Goal: Transaction & Acquisition: Purchase product/service

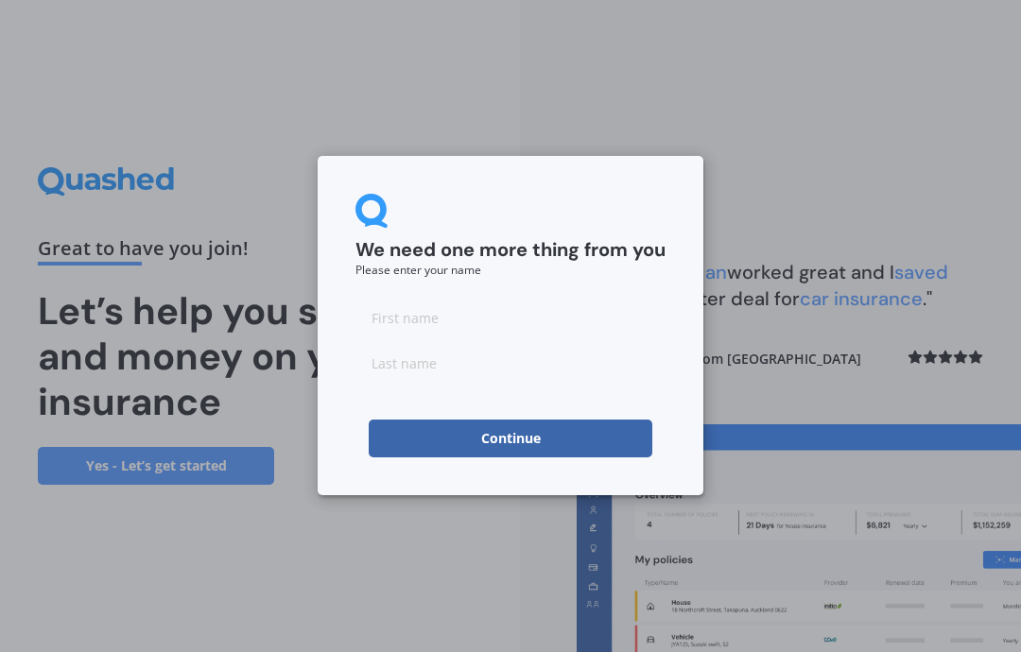
click at [486, 318] on input at bounding box center [510, 318] width 310 height 38
type input "[PERSON_NAME]"
click at [447, 437] on button "Continue" at bounding box center [511, 439] width 284 height 38
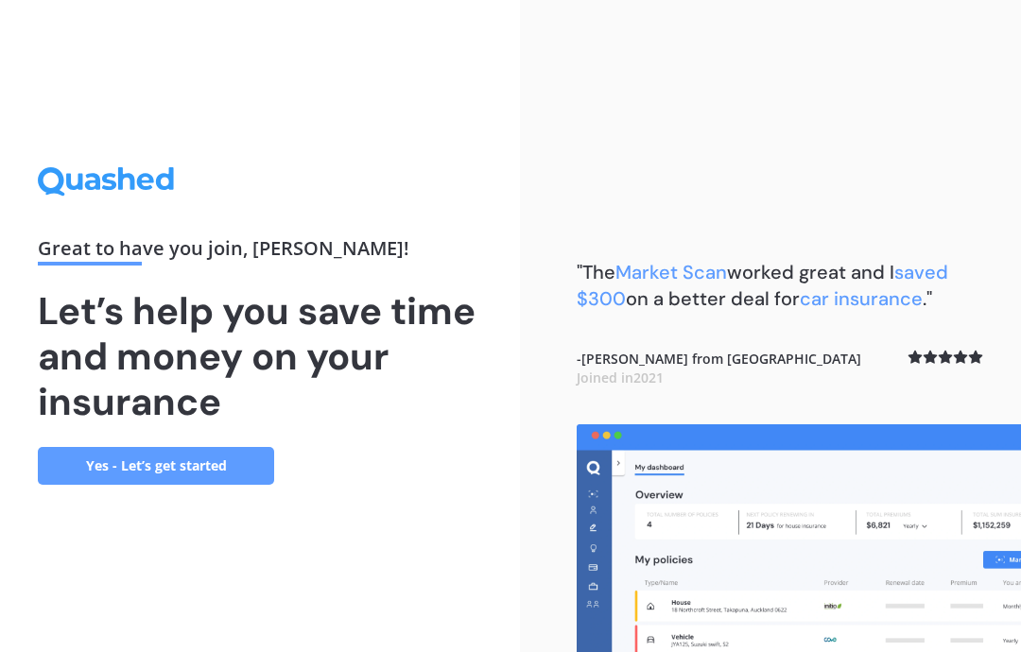
click at [199, 485] on link "Yes - Let’s get started" at bounding box center [156, 466] width 236 height 38
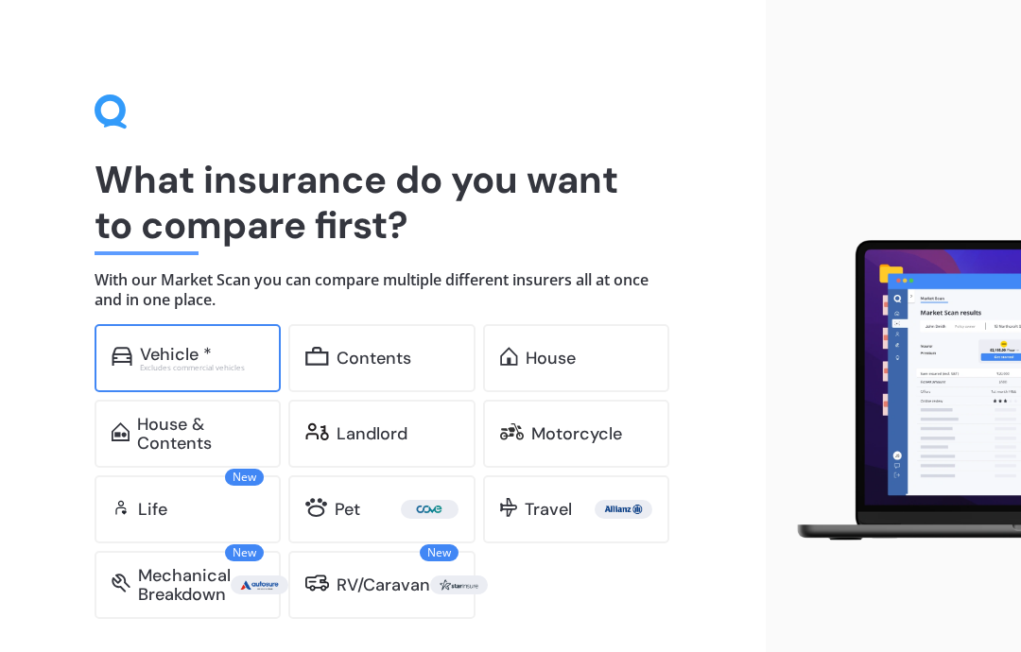
click at [153, 350] on div "Vehicle *" at bounding box center [176, 354] width 72 height 19
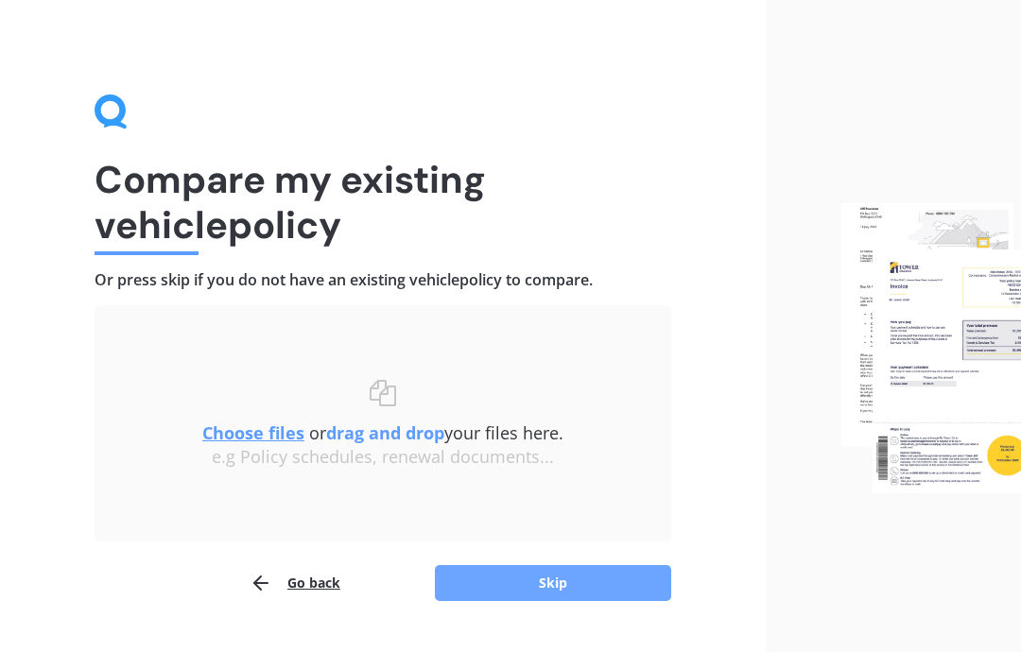
click at [577, 587] on button "Skip" at bounding box center [553, 583] width 236 height 36
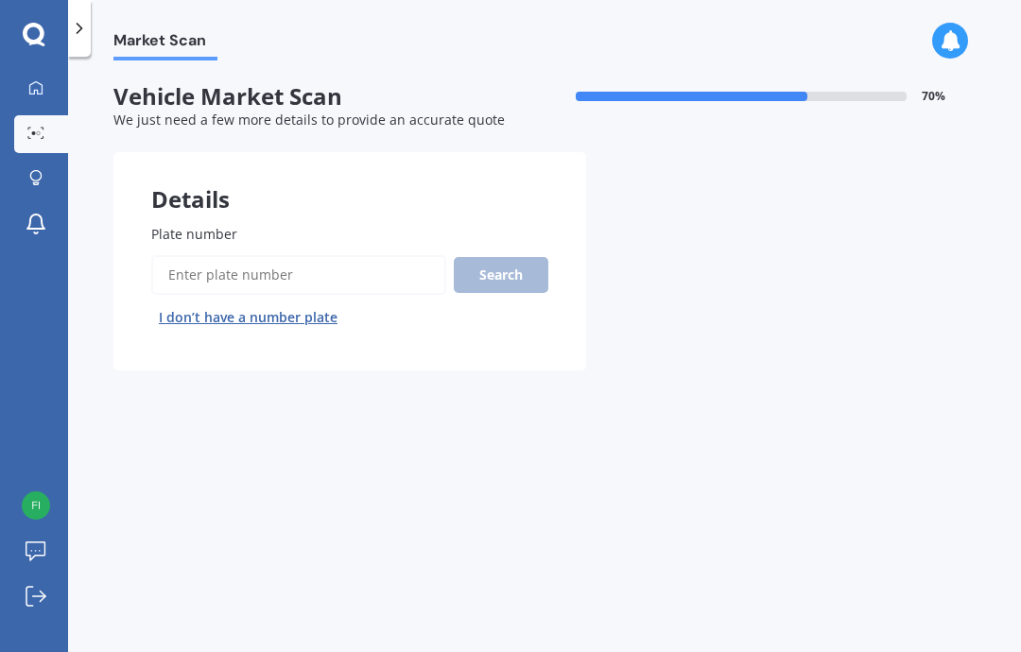
click at [277, 273] on input "Plate number" at bounding box center [298, 275] width 295 height 40
type input "LNU54"
click at [469, 268] on button "Search" at bounding box center [501, 275] width 95 height 36
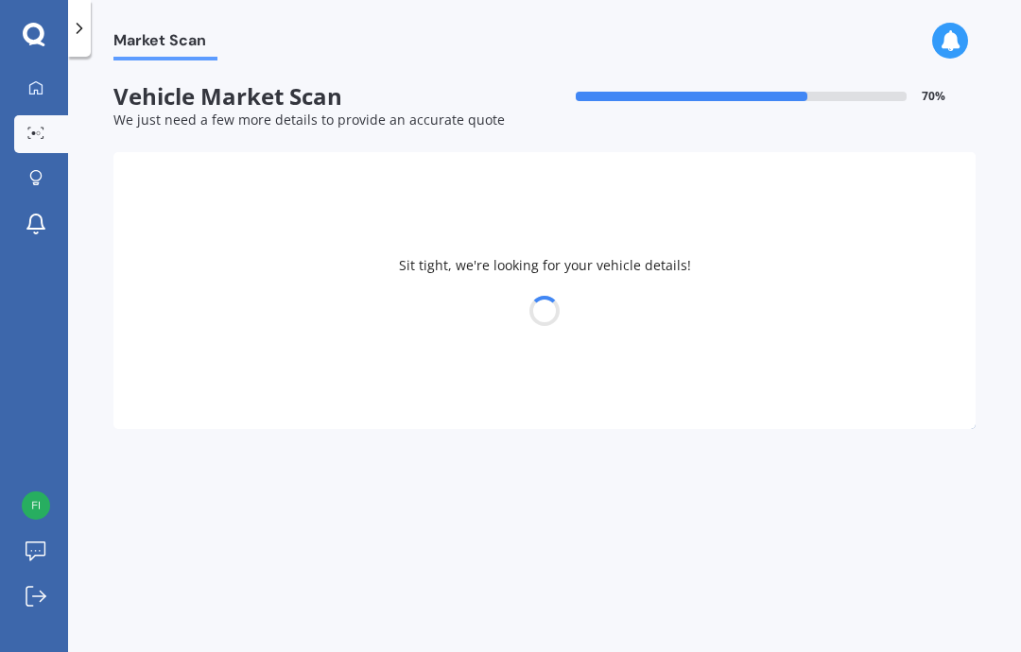
select select "MAZDA"
select select "BONGO"
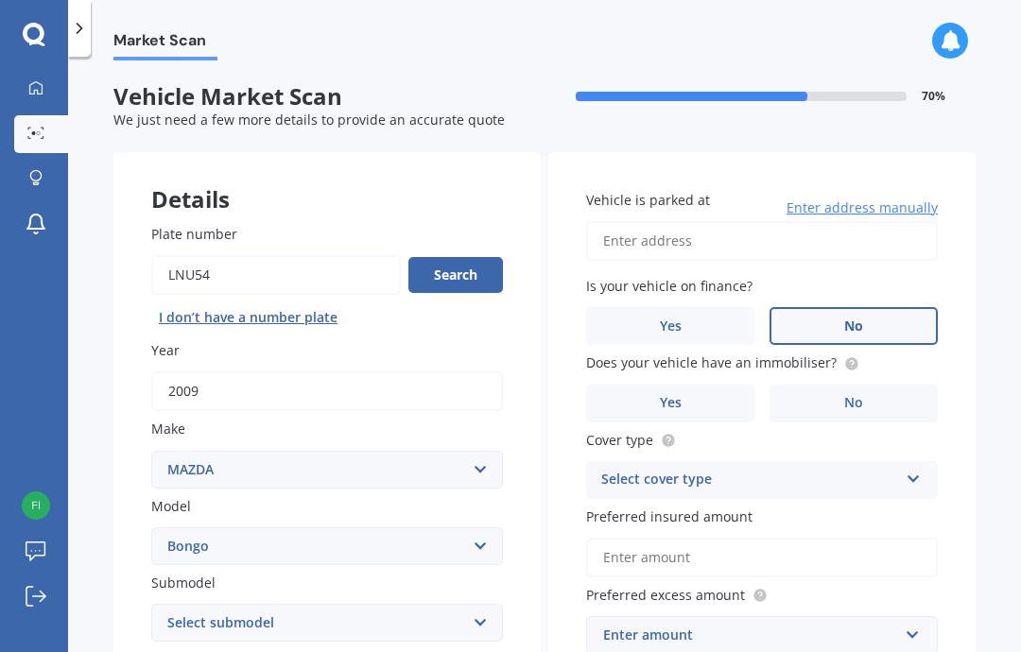
click at [870, 317] on label "No" at bounding box center [854, 326] width 168 height 38
click at [0, 0] on input "No" at bounding box center [0, 0] width 0 height 0
click at [874, 396] on label "No" at bounding box center [854, 404] width 168 height 38
click at [0, 0] on input "No" at bounding box center [0, 0] width 0 height 0
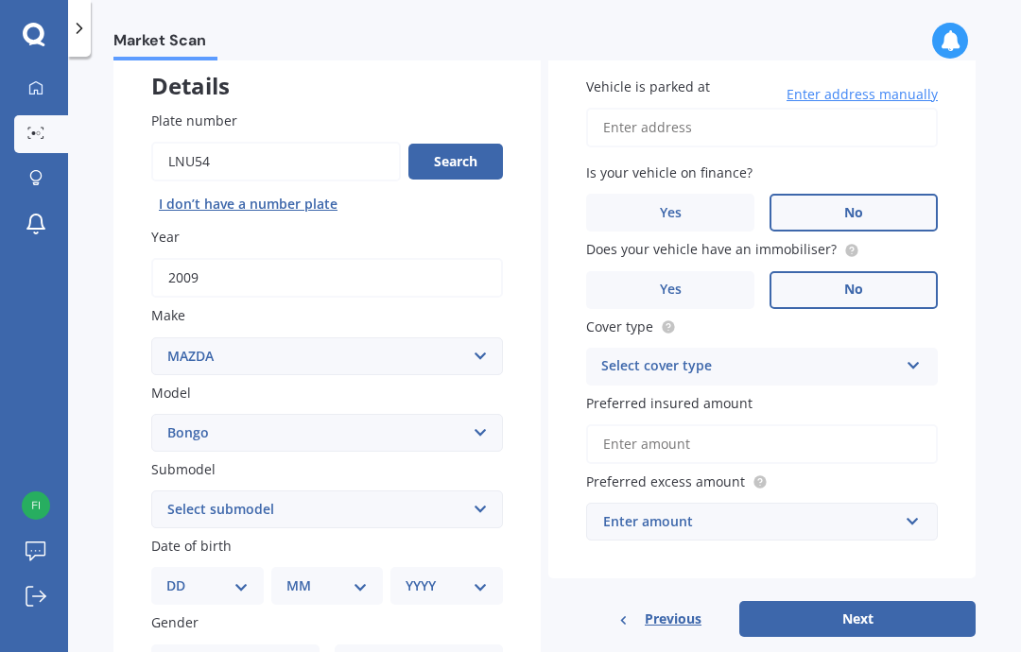
scroll to position [160, 0]
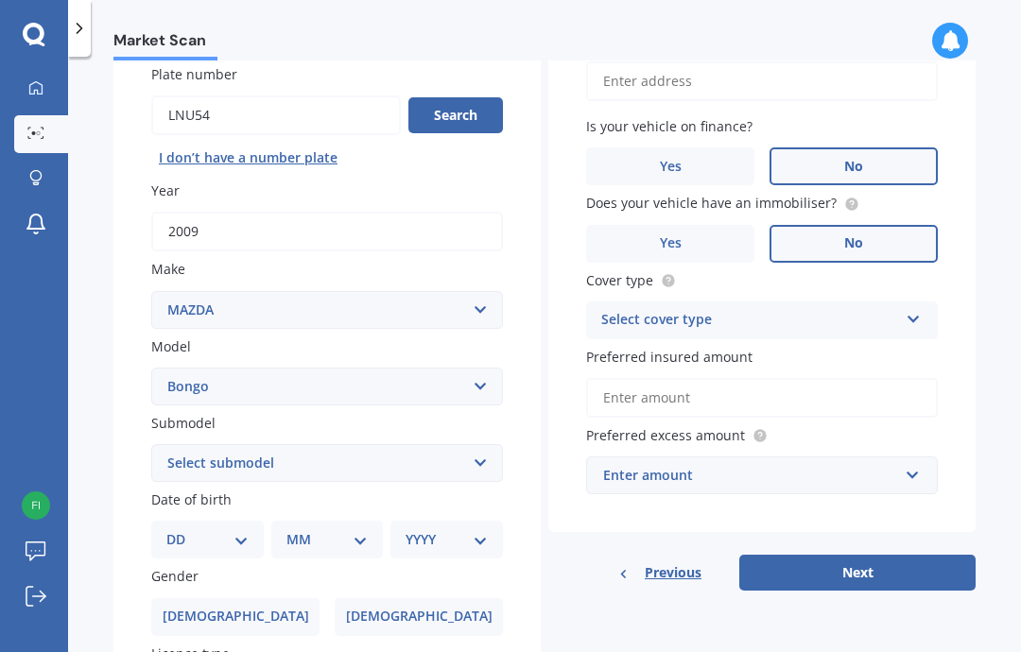
click at [848, 329] on div "Select cover type Comprehensive Third Party, Fire & Theft Third Party" at bounding box center [762, 321] width 352 height 38
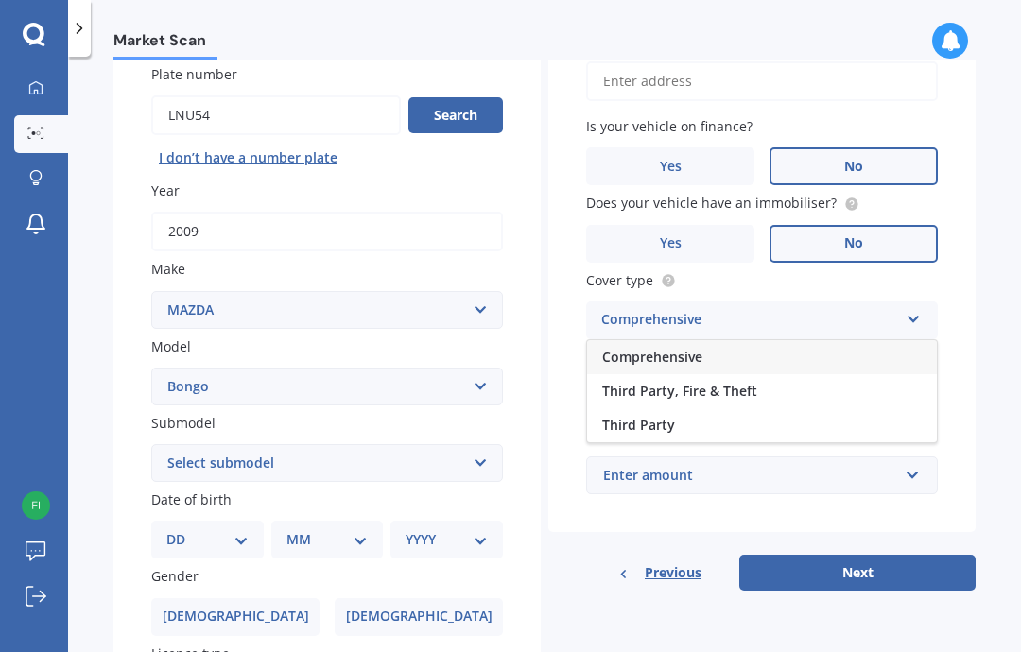
click at [749, 354] on div "Comprehensive" at bounding box center [762, 357] width 350 height 34
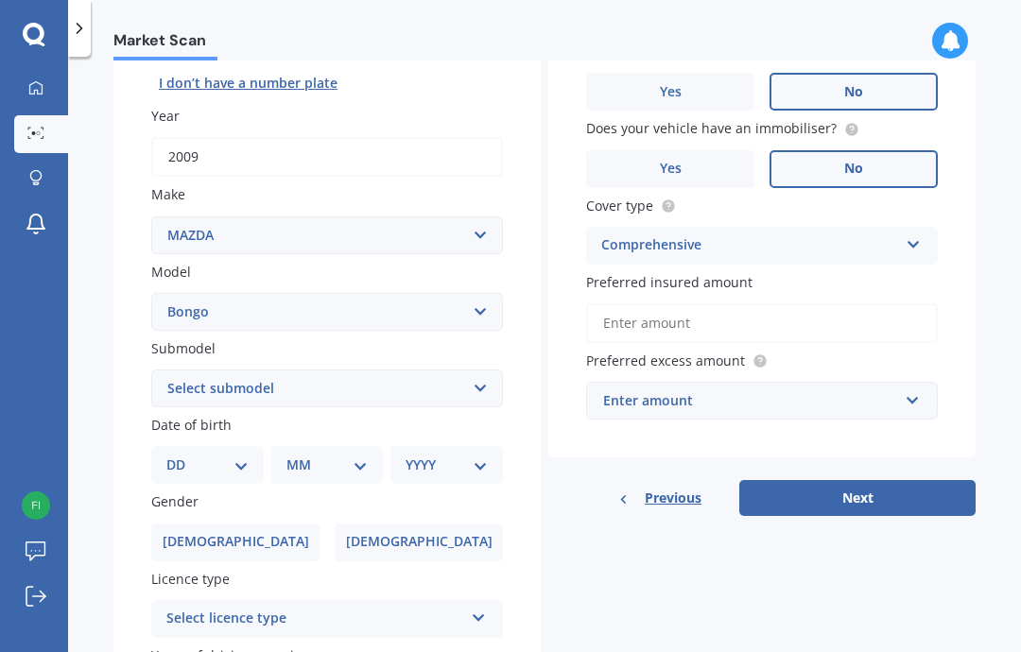
scroll to position [279, 0]
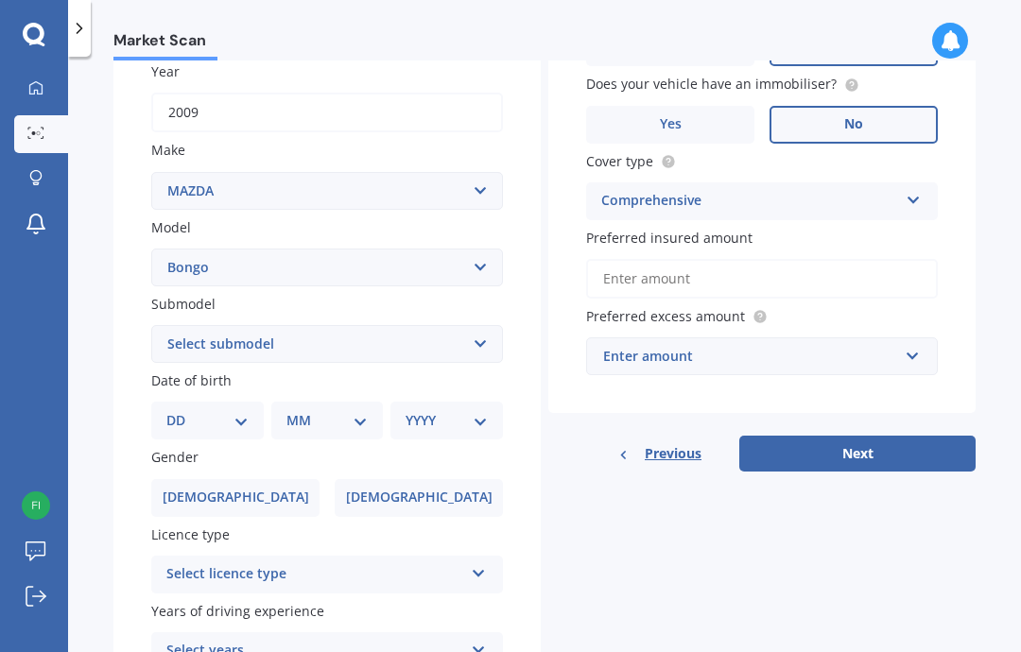
click at [197, 416] on select "DD 01 02 03 04 05 06 07 08 09 10 11 12 13 14 15 16 17 18 19 20 21 22 23 24 25 2…" at bounding box center [207, 420] width 82 height 21
select select "28"
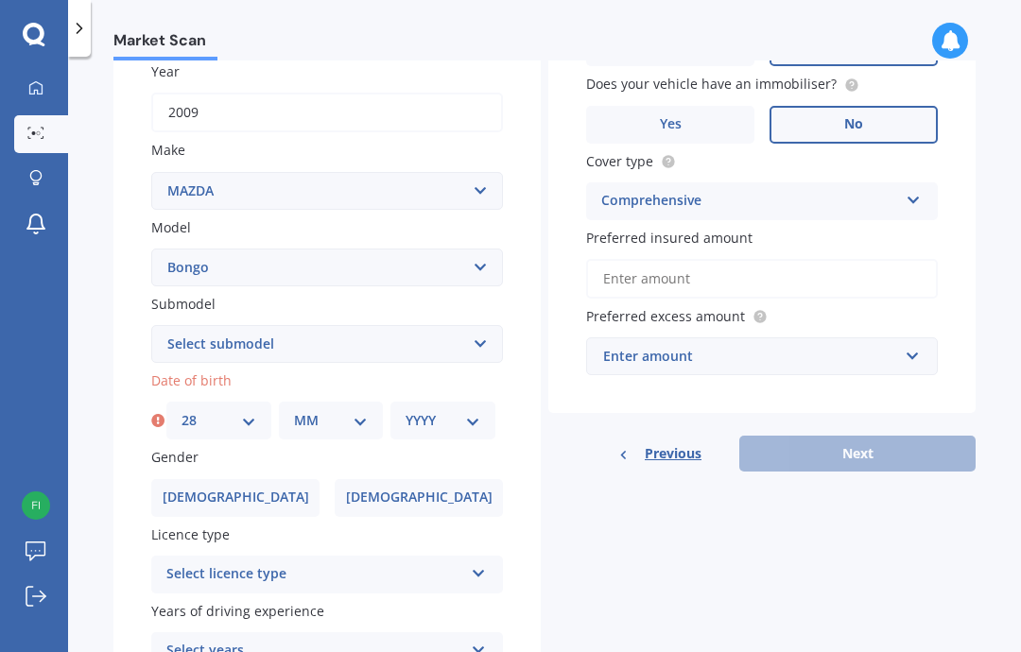
click at [322, 386] on div "Date of birth DD 01 02 03 04 05 06 07 08 09 10 11 12 13 14 15 16 17 18 19 20 21…" at bounding box center [327, 405] width 352 height 69
select select "05"
select select "1994"
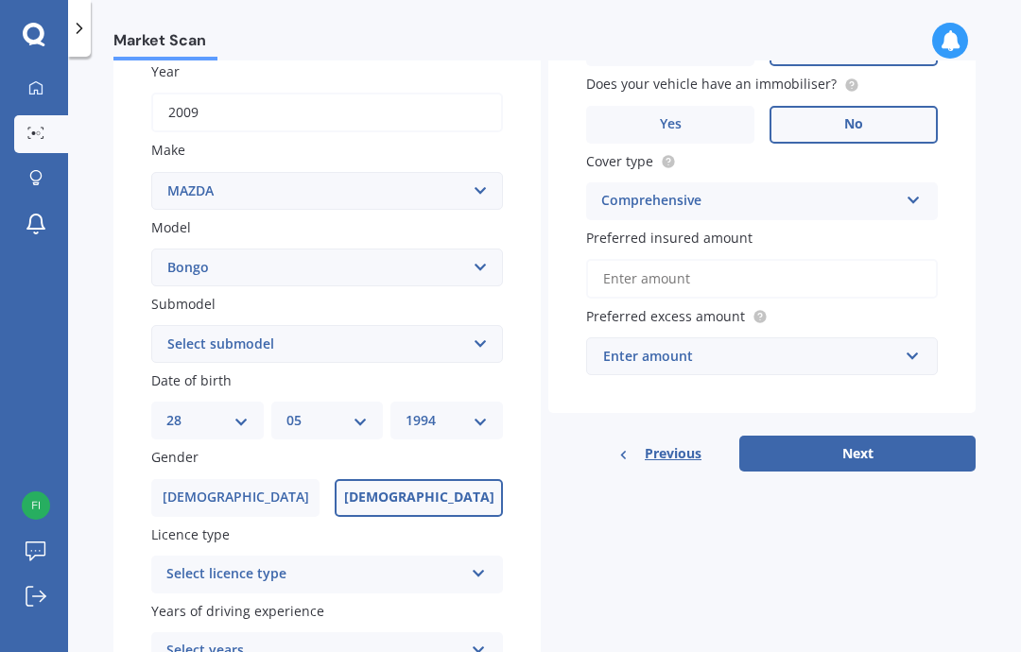
click at [403, 491] on span "[DEMOGRAPHIC_DATA]" at bounding box center [419, 498] width 150 height 16
click at [0, 0] on input "[DEMOGRAPHIC_DATA]" at bounding box center [0, 0] width 0 height 0
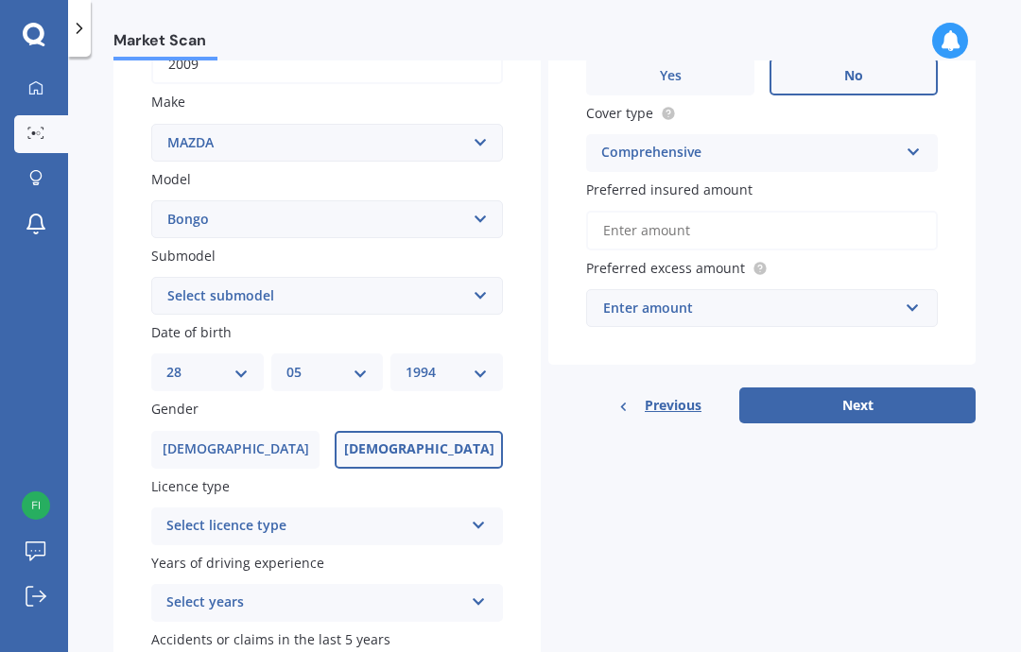
scroll to position [340, 0]
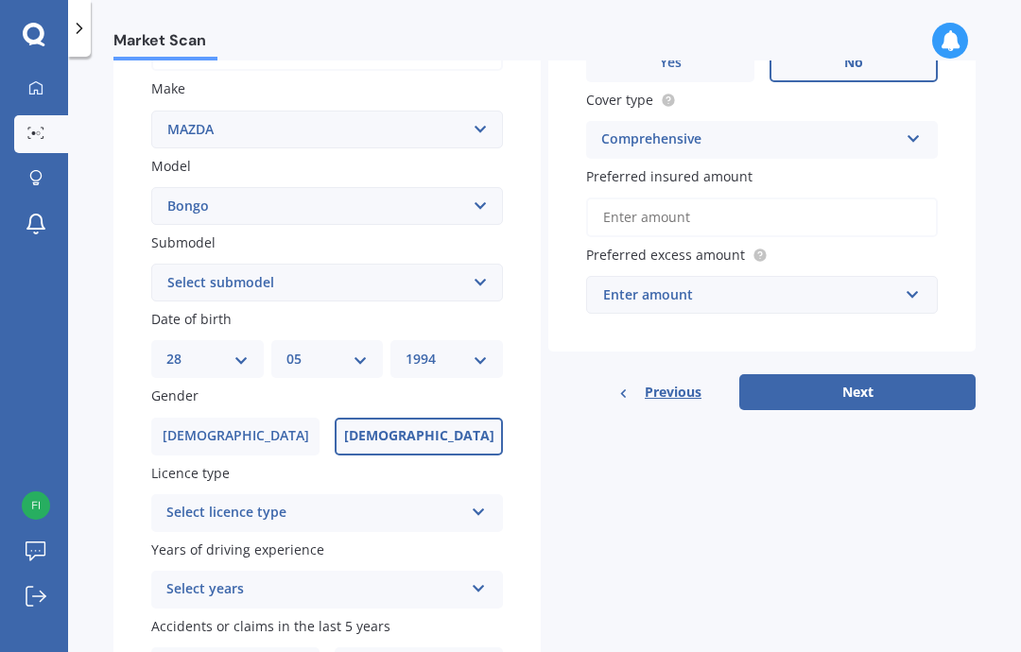
click at [184, 511] on div "Select licence type NZ Full NZ Restricted NZ Learners [GEOGRAPHIC_DATA] [GEOGRA…" at bounding box center [327, 513] width 352 height 38
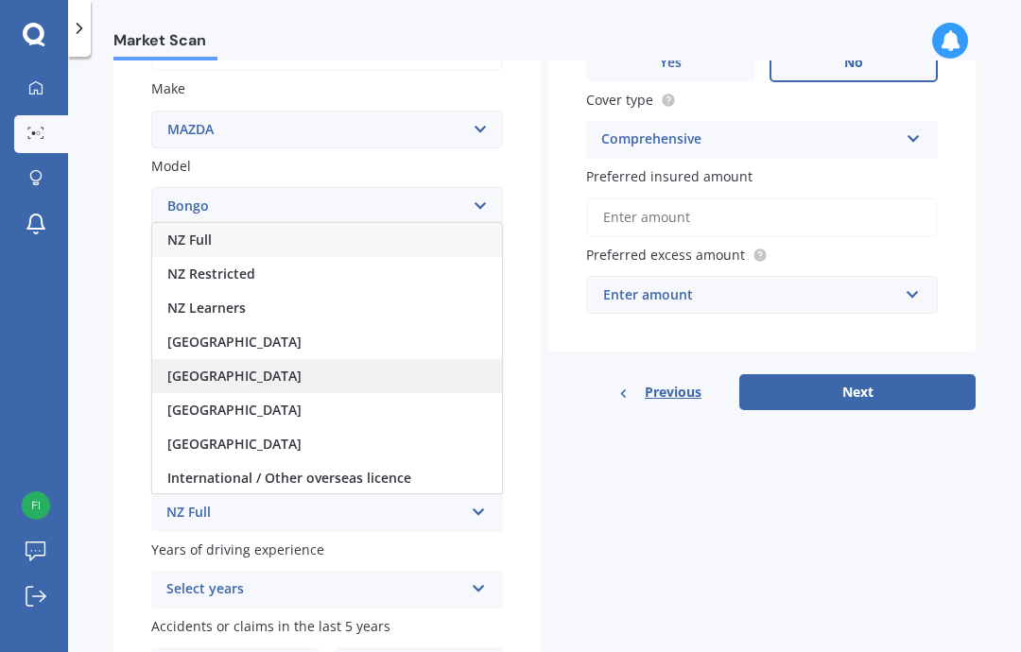
click at [260, 372] on div "[GEOGRAPHIC_DATA]" at bounding box center [327, 376] width 350 height 34
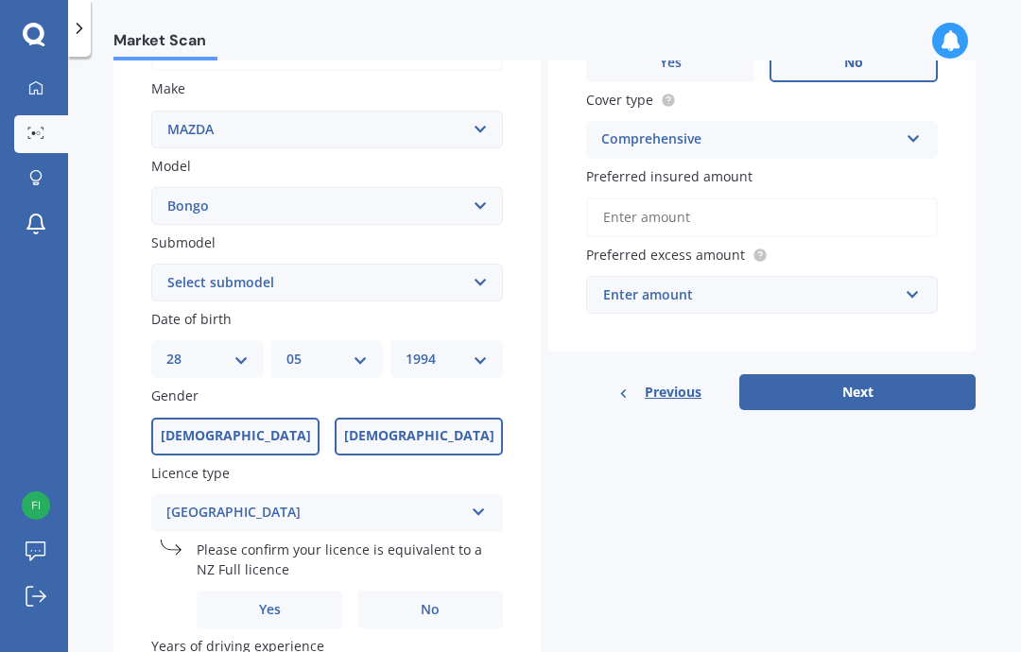
scroll to position [350, 0]
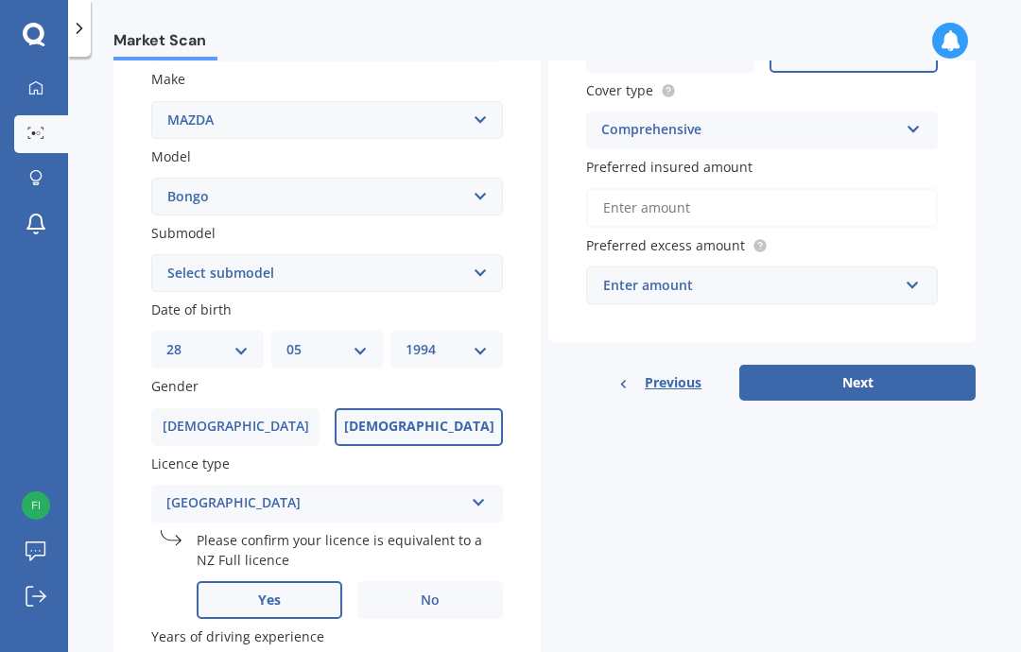
click at [232, 585] on label "Yes" at bounding box center [270, 600] width 146 height 38
click at [0, 0] on input "Yes" at bounding box center [0, 0] width 0 height 0
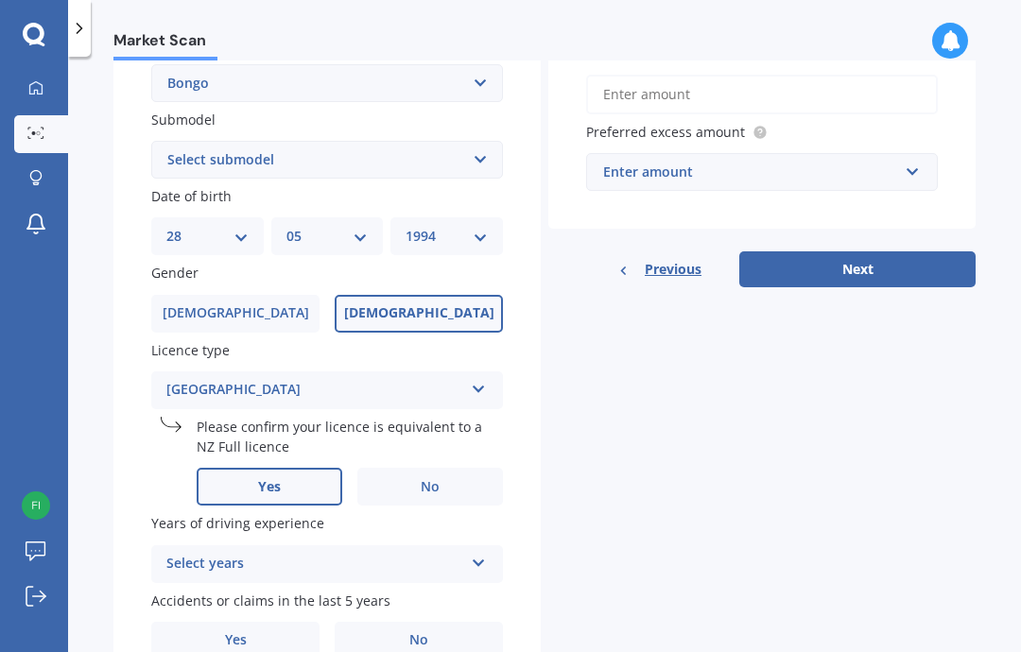
scroll to position [462, 0]
click at [197, 554] on div "Select years" at bounding box center [314, 565] width 297 height 23
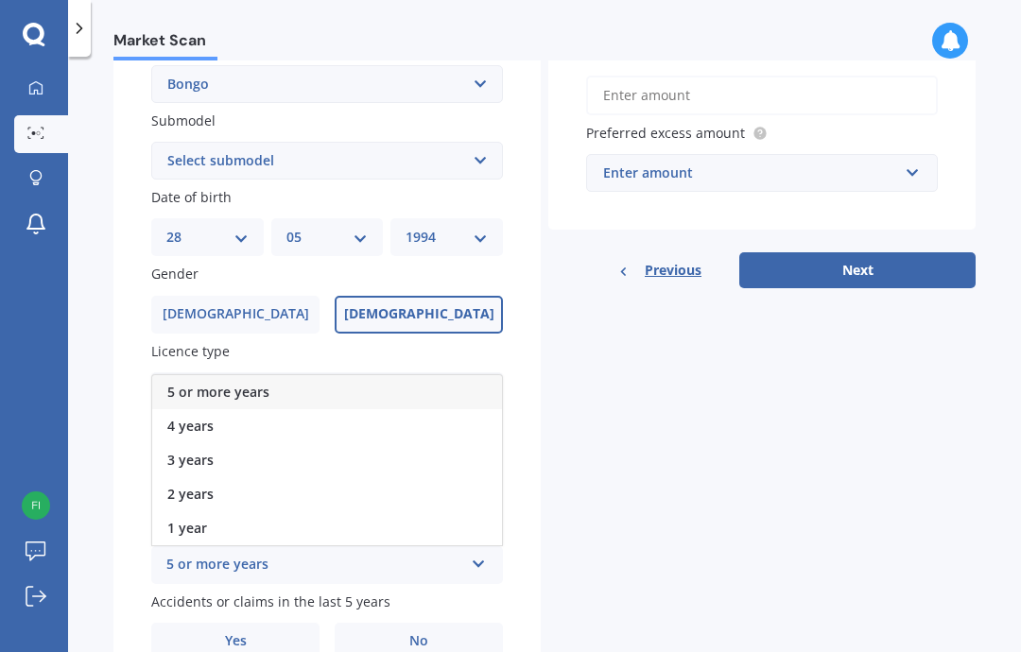
click at [203, 383] on span "5 or more years" at bounding box center [218, 392] width 102 height 18
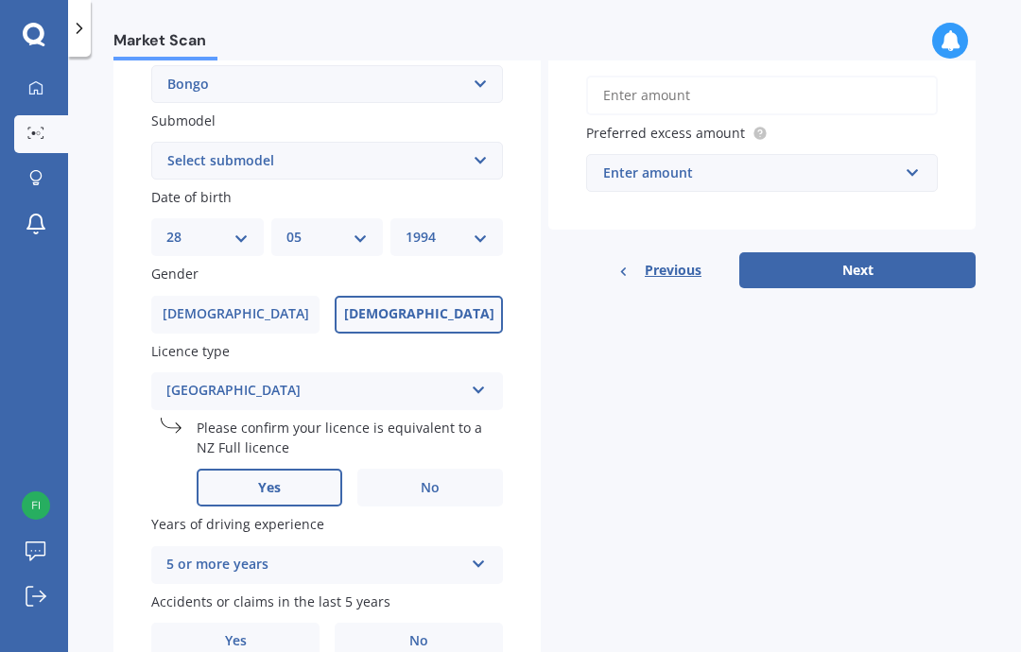
click at [92, 490] on div "Market Scan Vehicle Market Scan 70 % We just need a few more details to provide…" at bounding box center [544, 359] width 953 height 596
click at [424, 633] on span "No" at bounding box center [418, 641] width 19 height 16
click at [0, 0] on input "No" at bounding box center [0, 0] width 0 height 0
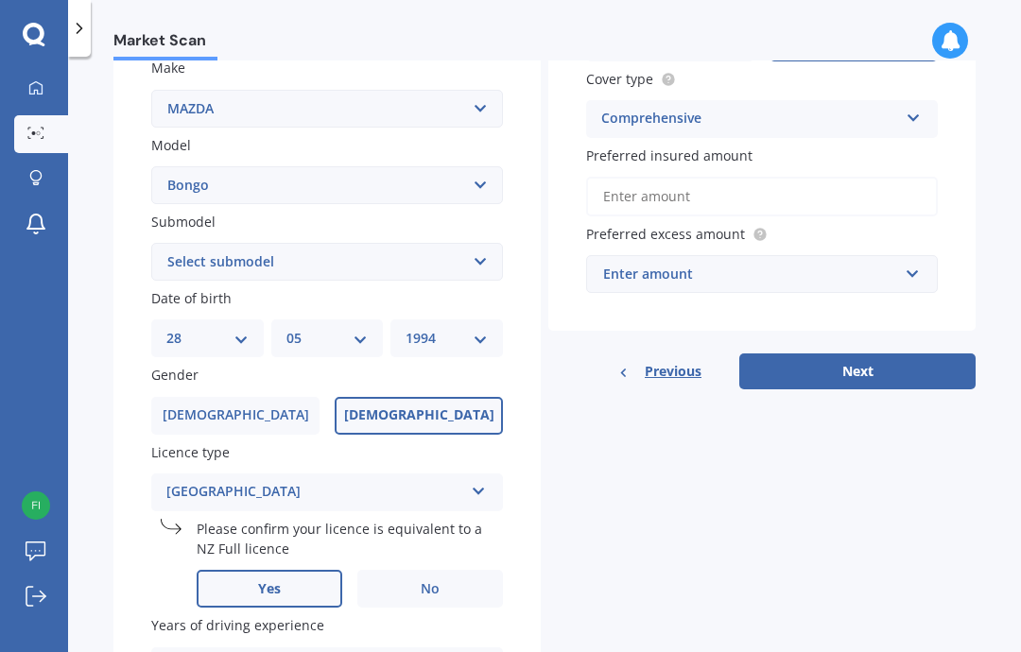
scroll to position [261, 0]
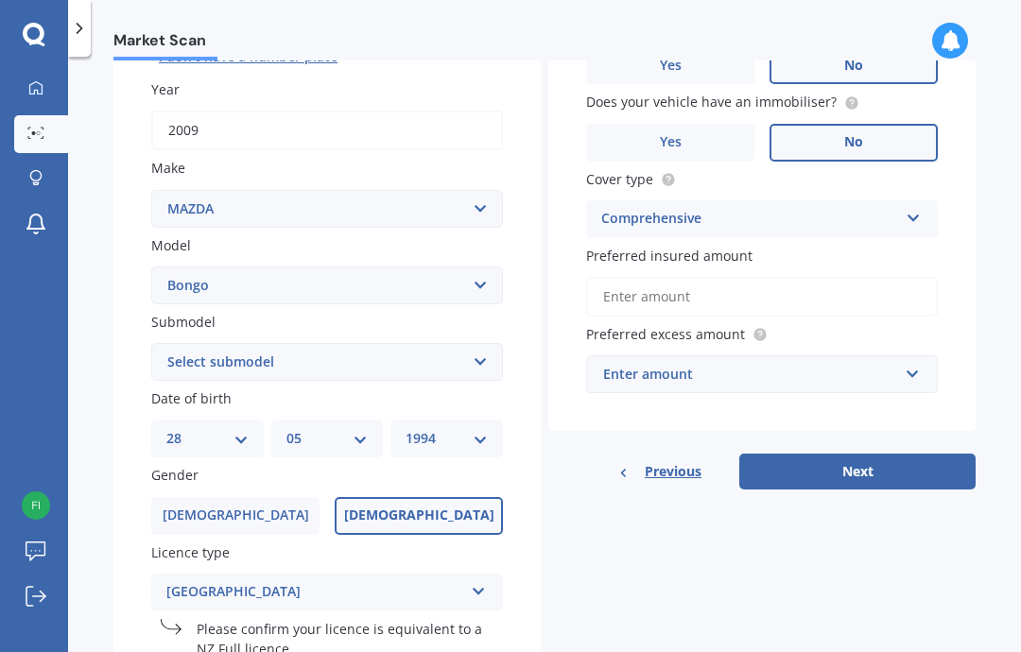
click at [788, 386] on div "Vehicle is parked at Enter address manually Is your vehicle on finance? Yes No …" at bounding box center [761, 161] width 427 height 541
click at [787, 372] on div "Enter amount" at bounding box center [750, 374] width 295 height 21
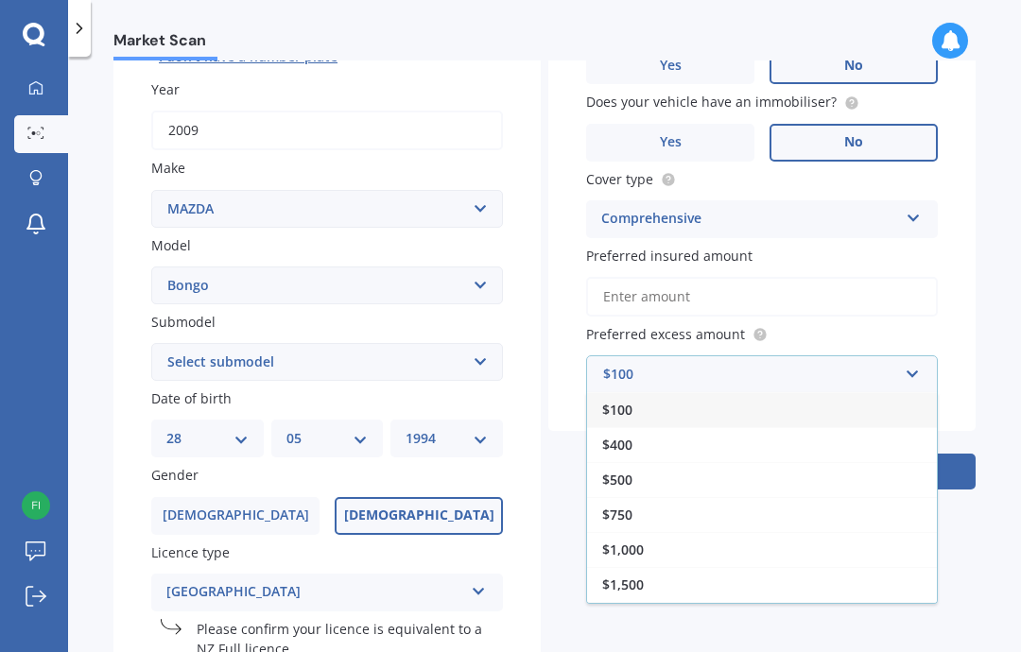
click at [744, 410] on div "$100" at bounding box center [762, 409] width 350 height 35
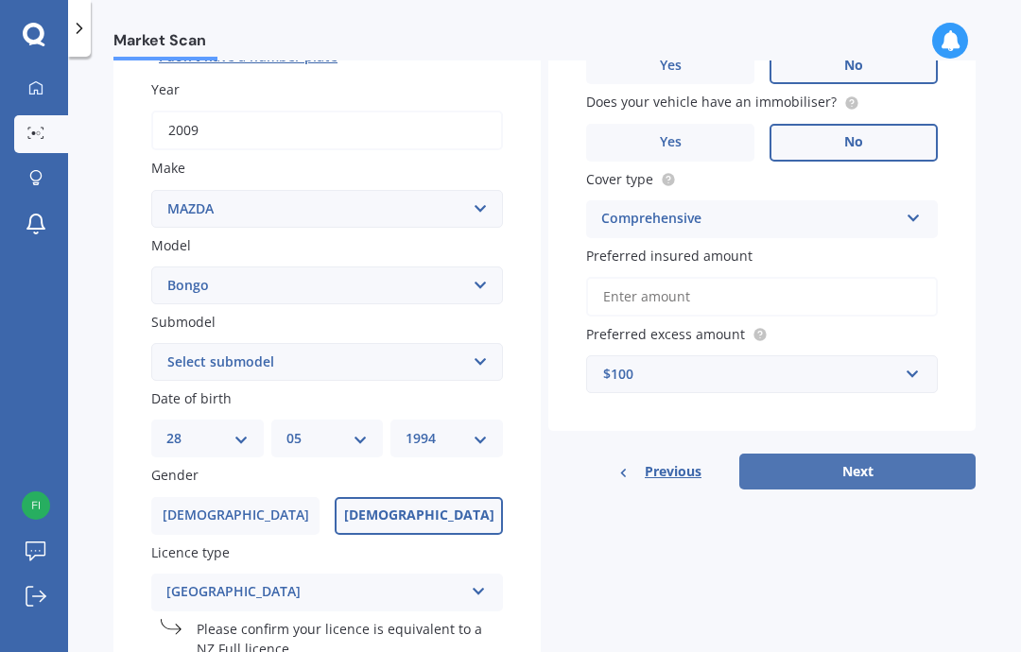
click at [807, 457] on button "Next" at bounding box center [857, 472] width 236 height 36
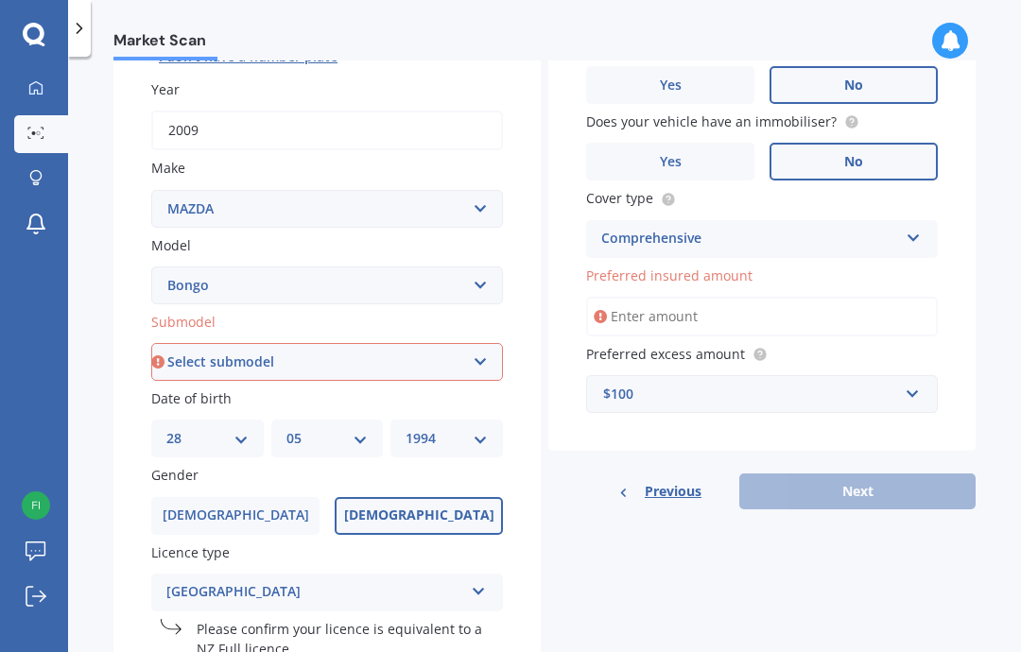
click at [639, 313] on input "Preferred insured amount" at bounding box center [762, 317] width 352 height 40
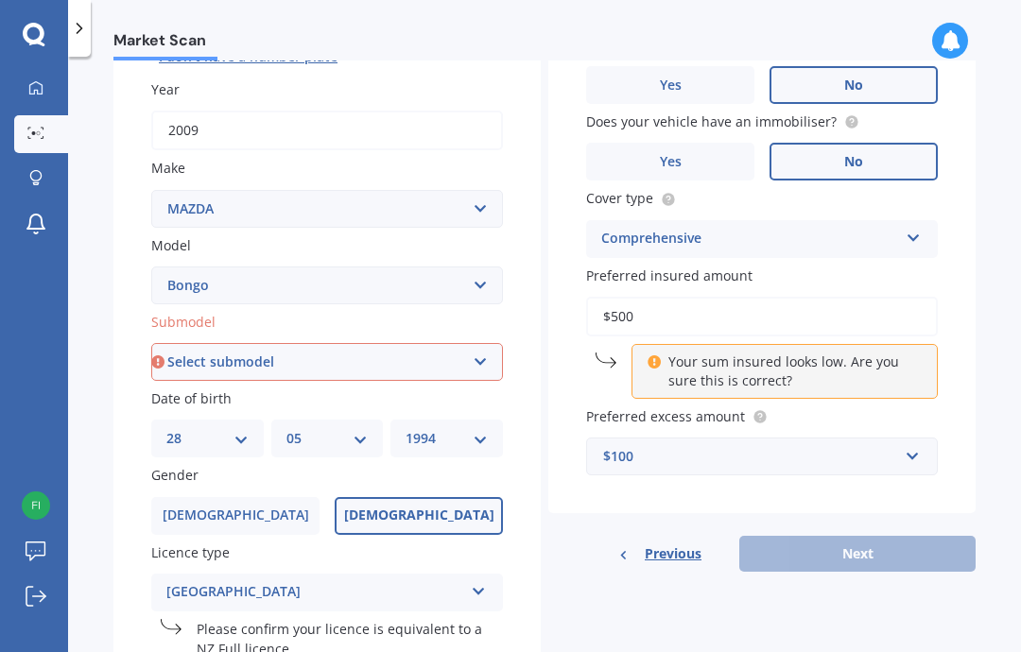
click at [980, 493] on div "Market Scan Vehicle Market Scan 70 % We just need a few more details to provide…" at bounding box center [544, 359] width 953 height 596
drag, startPoint x: 887, startPoint y: 562, endPoint x: -1, endPoint y: -1, distance: 1050.9
click at [888, 562] on div "Details Plate number Search I don’t have a number plate Year [DATE] Make Select…" at bounding box center [544, 395] width 862 height 1009
click at [672, 303] on input "$500" at bounding box center [762, 317] width 352 height 40
click at [672, 304] on input "$500" at bounding box center [762, 317] width 352 height 40
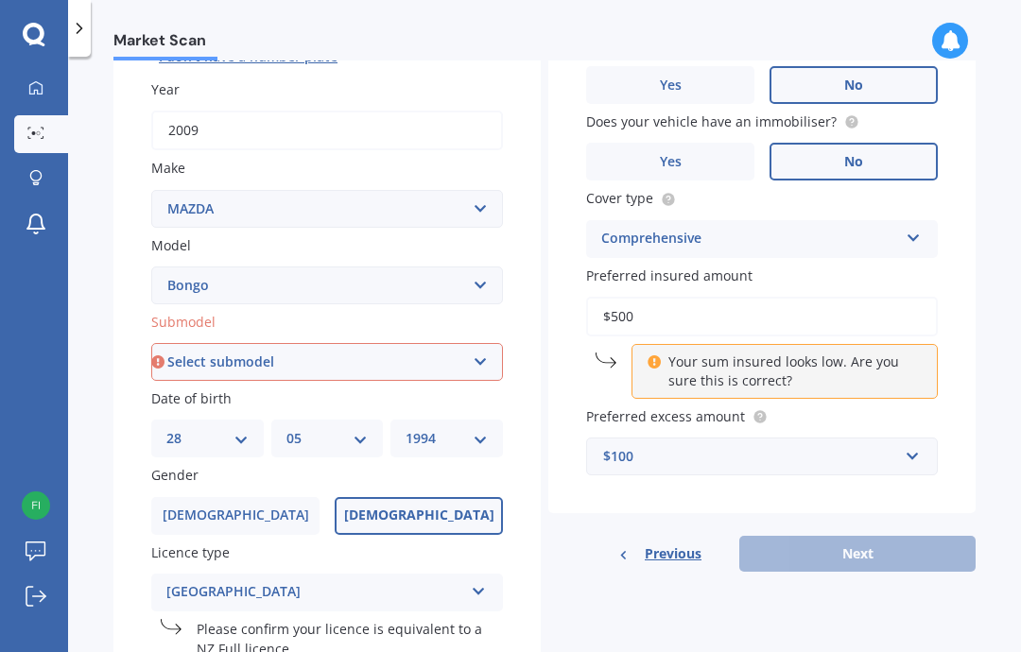
click at [672, 306] on input "$500" at bounding box center [762, 317] width 352 height 40
type input "$6"
type input "$7"
type input "$17,500"
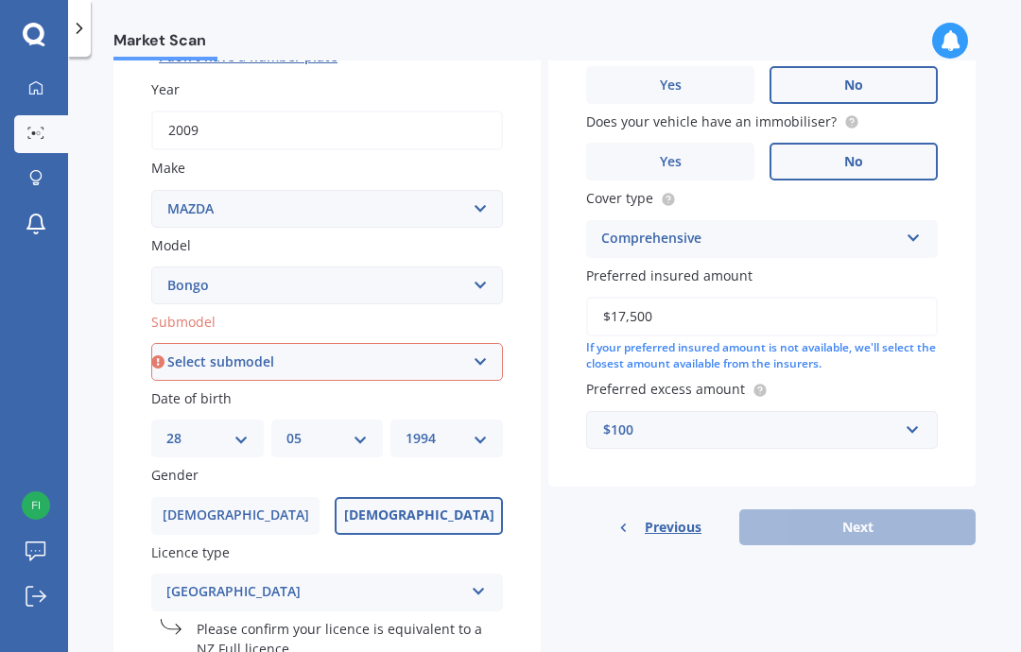
click at [913, 455] on div "Vehicle is parked at Enter address manually Select a match from the address lis…" at bounding box center [761, 189] width 427 height 596
select select "PETROL"
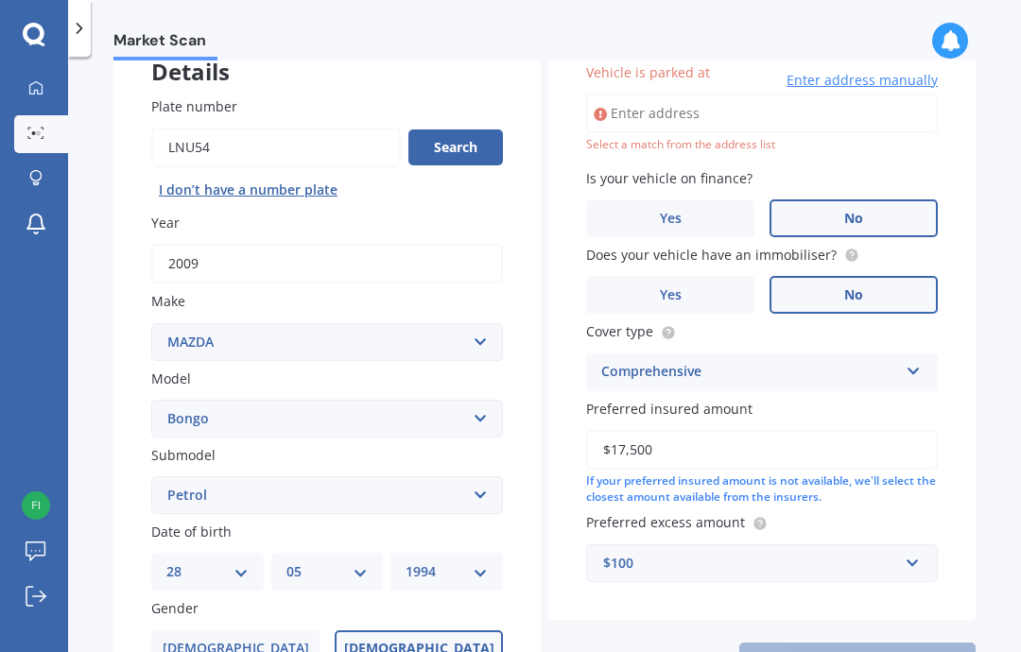
scroll to position [128, 0]
click at [679, 117] on input "Vehicle is parked at" at bounding box center [762, 114] width 352 height 40
click at [632, 110] on input "Vehicle is parked at" at bounding box center [762, 114] width 352 height 40
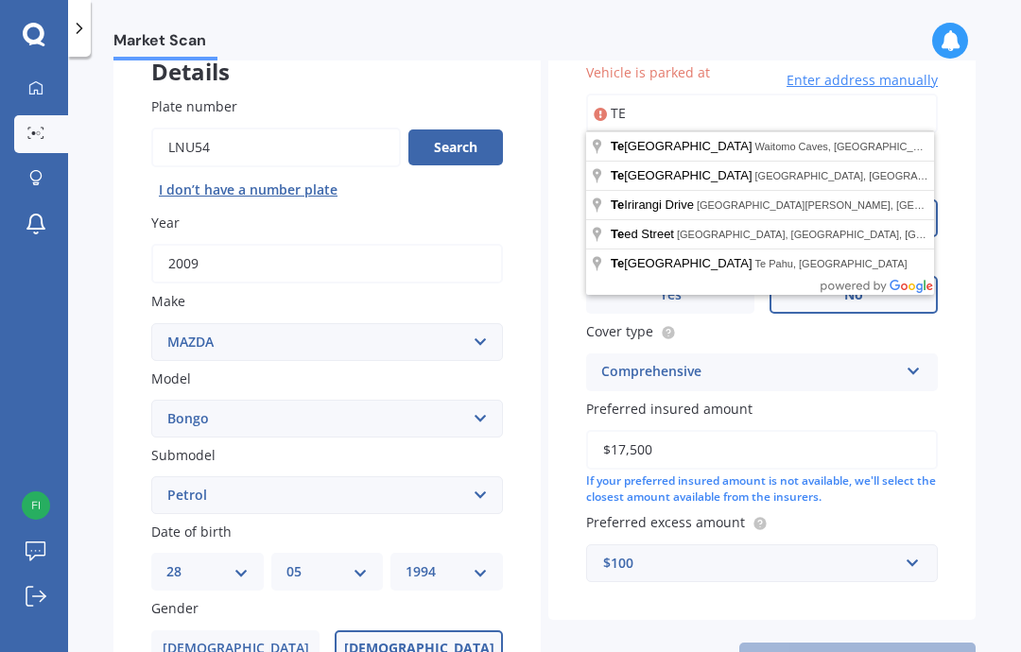
type input "T"
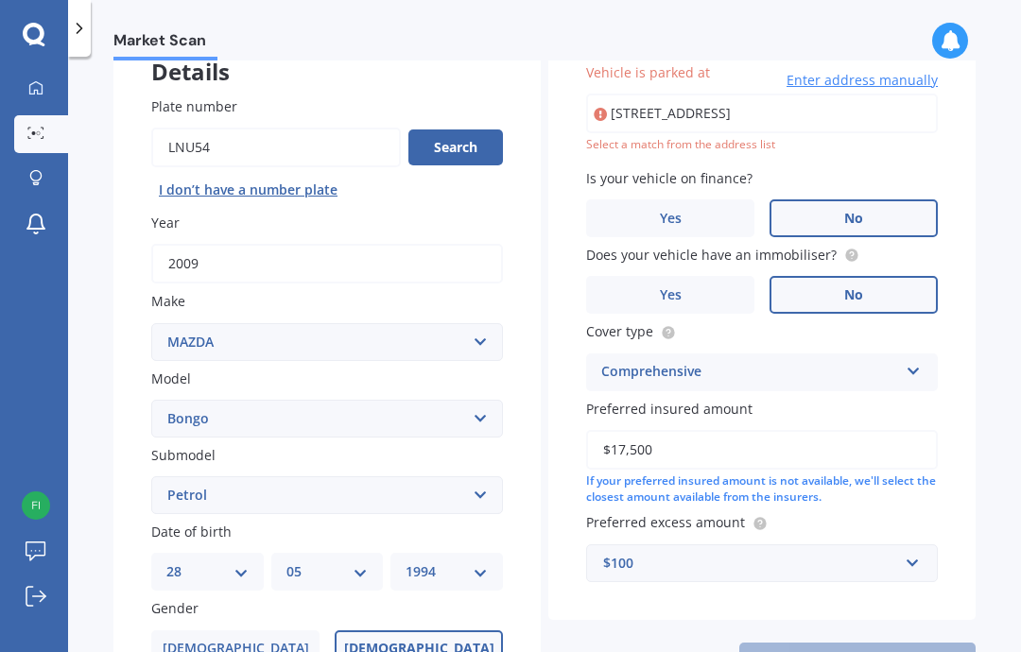
type input "[STREET_ADDRESS]"
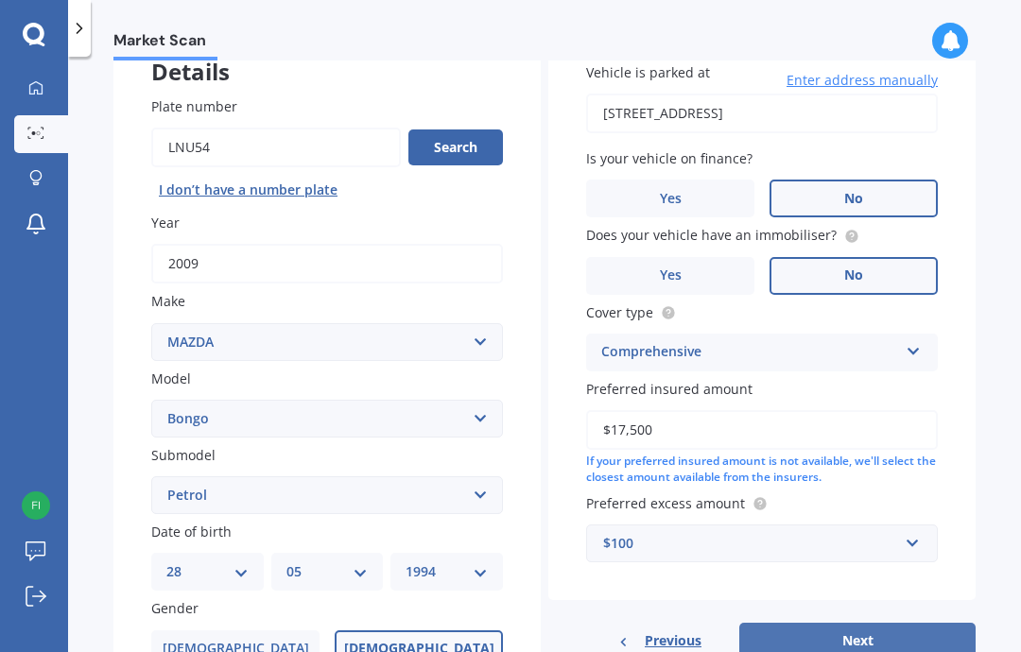
click at [846, 633] on button "Next" at bounding box center [857, 641] width 236 height 36
select select "28"
select select "05"
select select "1994"
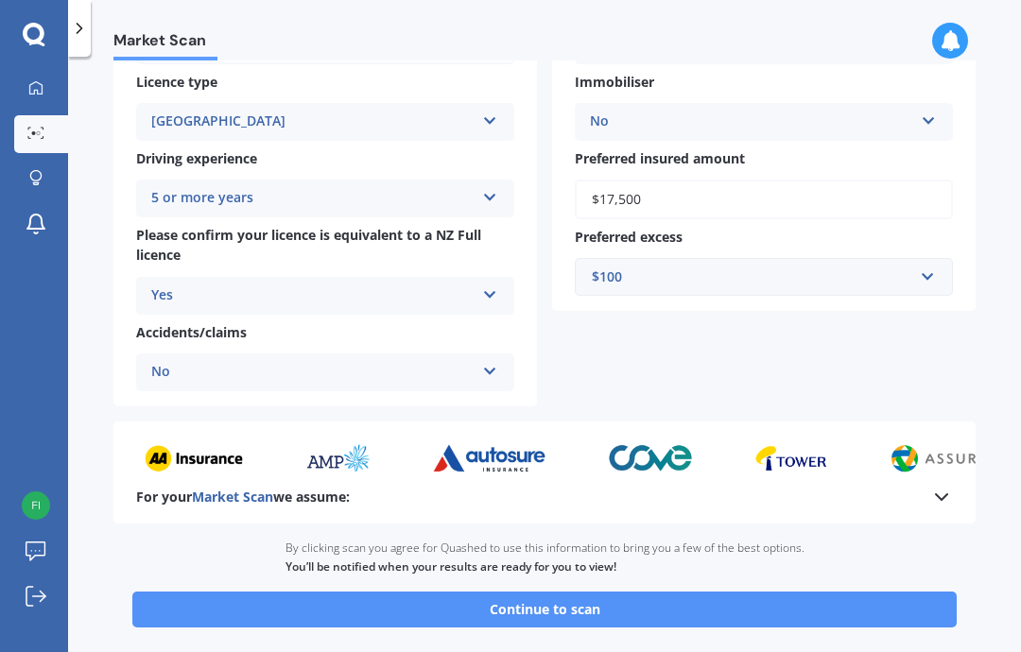
scroll to position [327, 0]
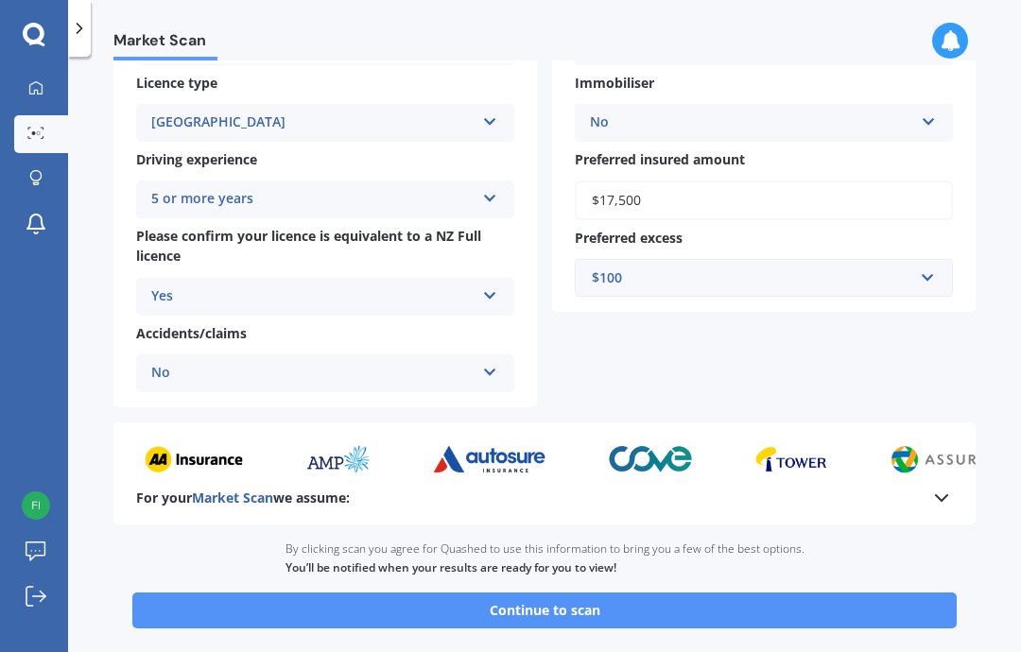
click at [923, 593] on button "Continue to scan" at bounding box center [544, 611] width 824 height 36
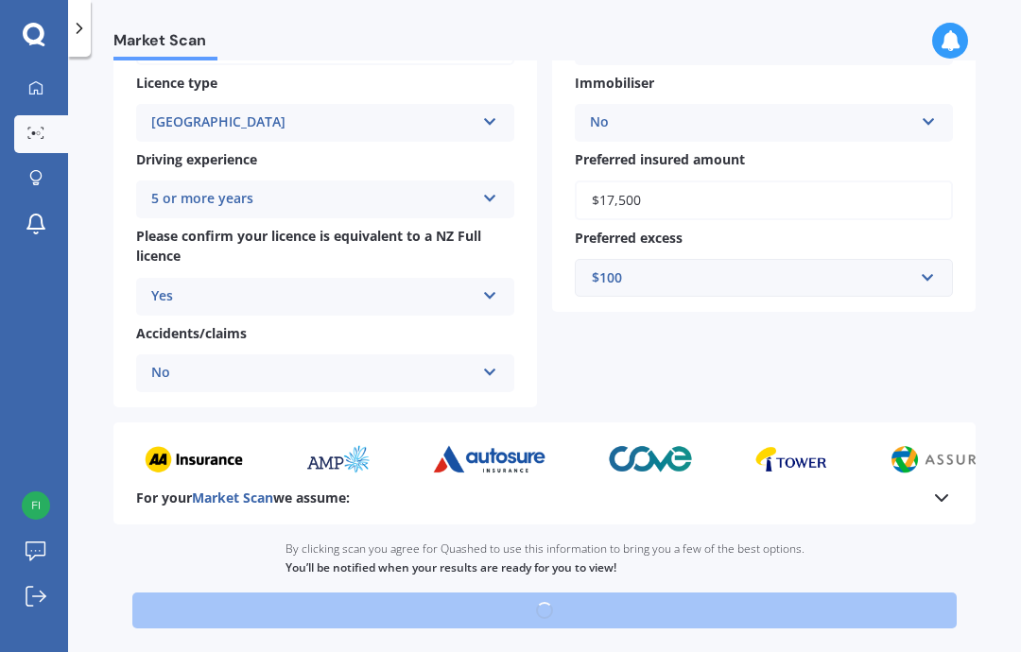
click at [923, 588] on div "Ready to go By clicking scan you agree for Quashed to use this information to b…" at bounding box center [544, 610] width 862 height 170
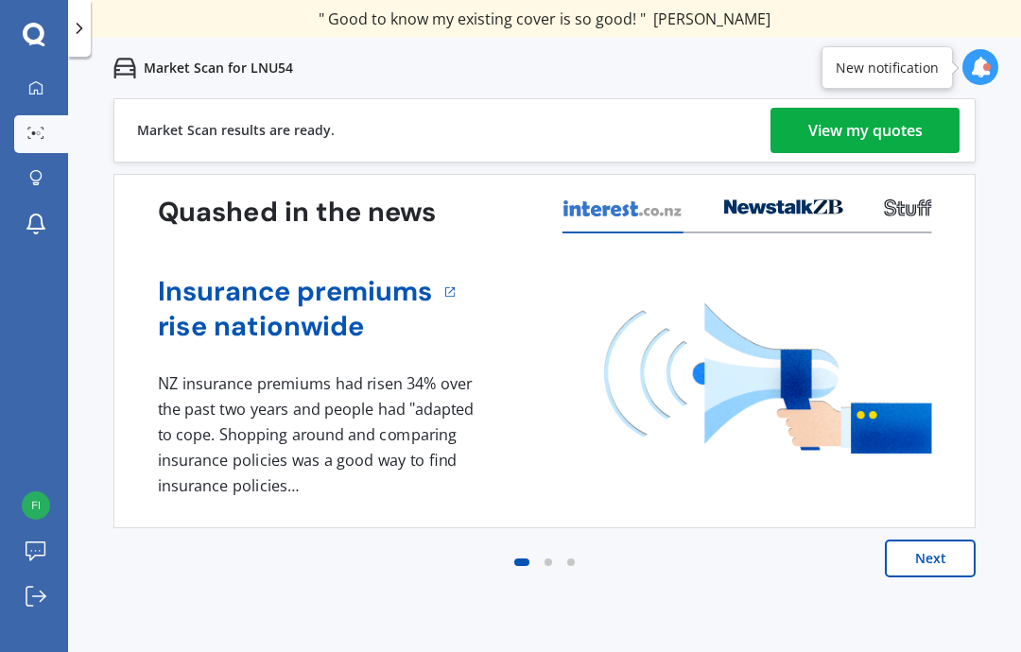
click at [920, 129] on div "View my quotes" at bounding box center [865, 130] width 114 height 45
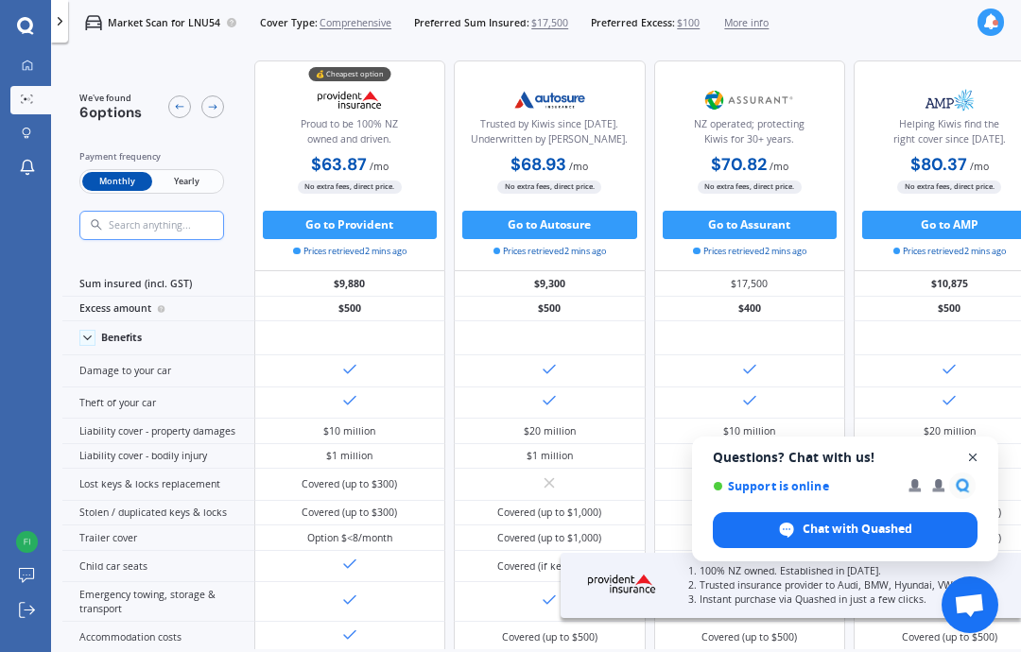
click at [972, 458] on span "Close chat" at bounding box center [973, 458] width 24 height 24
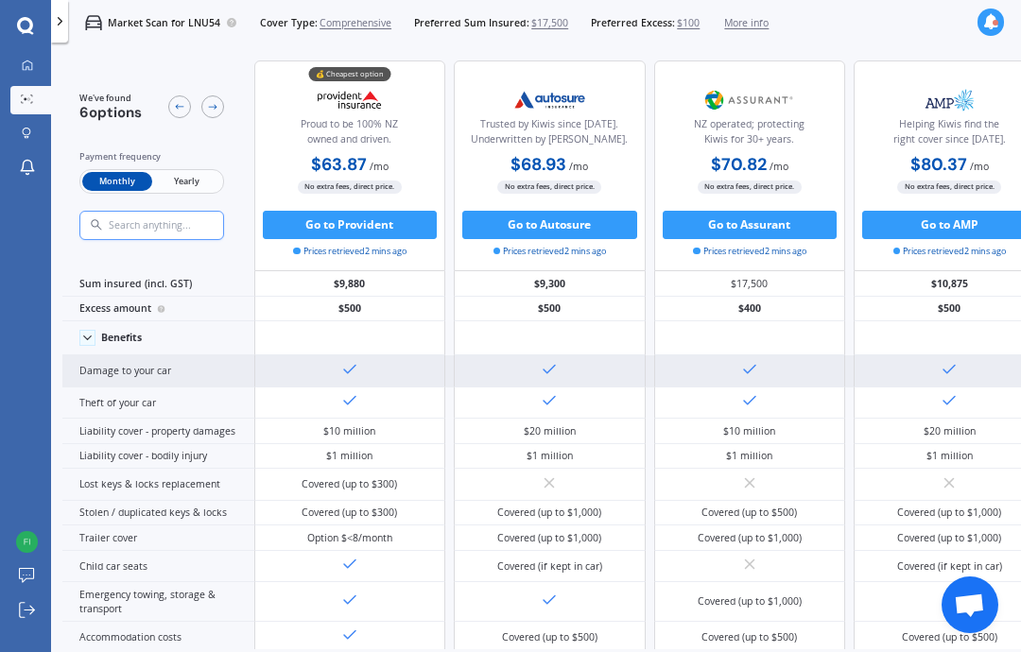
scroll to position [4, 0]
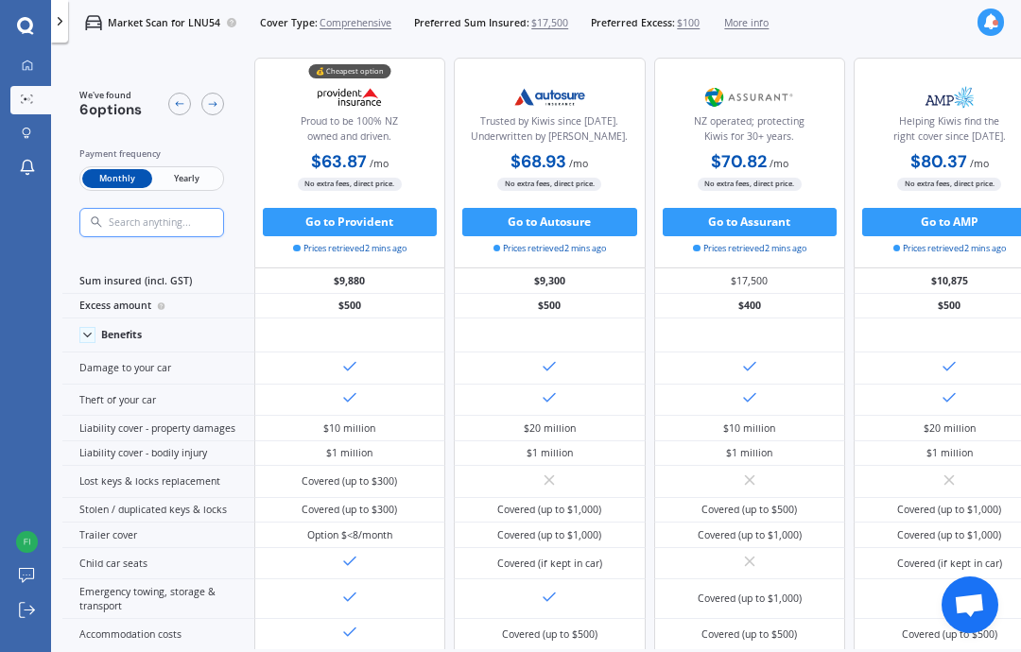
click at [391, 22] on span "Comprehensive" at bounding box center [356, 23] width 72 height 14
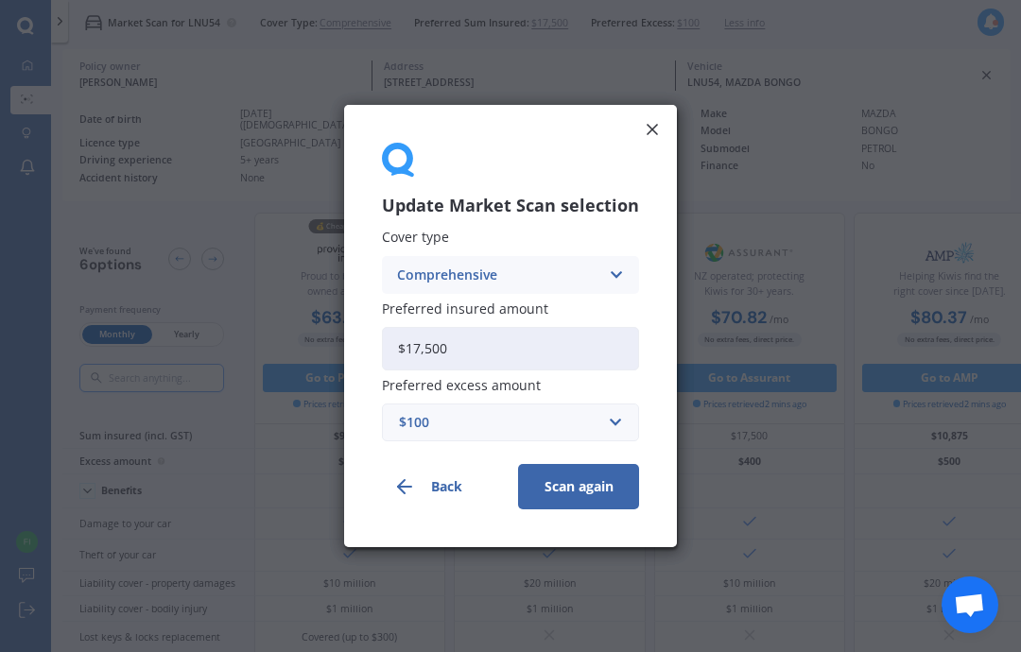
click at [514, 287] on div "Comprehensive Comprehensive Third Party, Fire & Theft Third Party" at bounding box center [510, 275] width 257 height 38
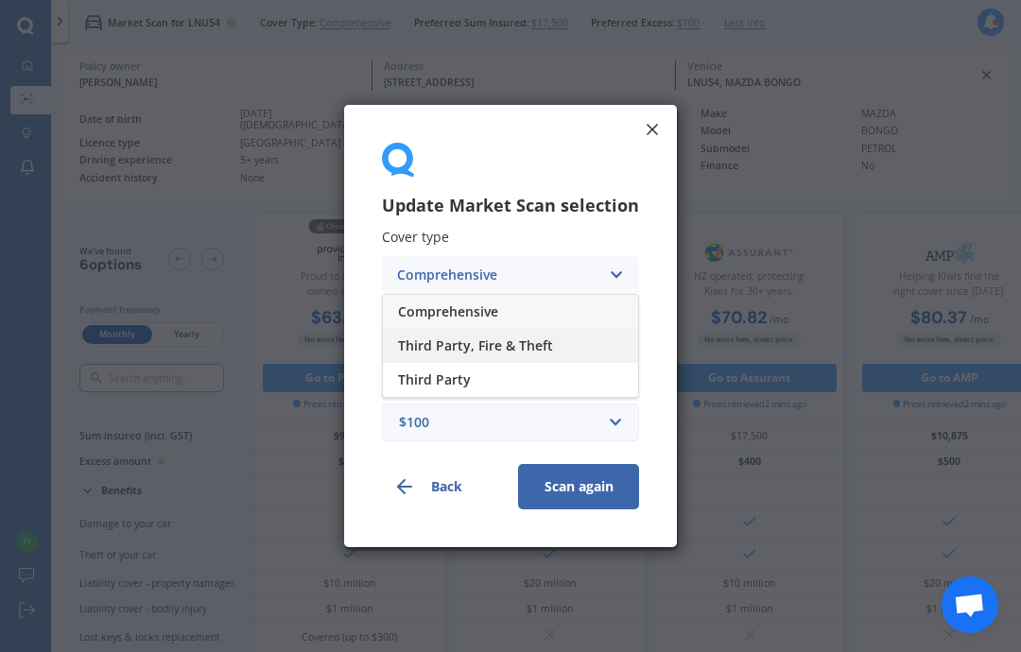
click at [495, 345] on span "Third Party, Fire & Theft" at bounding box center [475, 345] width 155 height 13
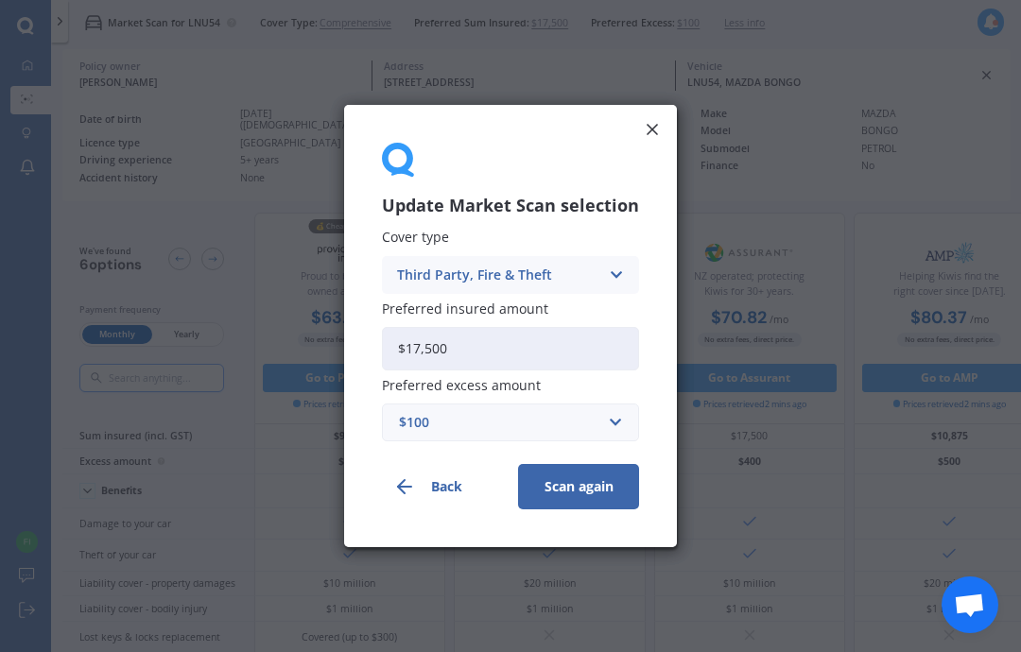
click at [561, 496] on button "Scan again" at bounding box center [578, 486] width 121 height 45
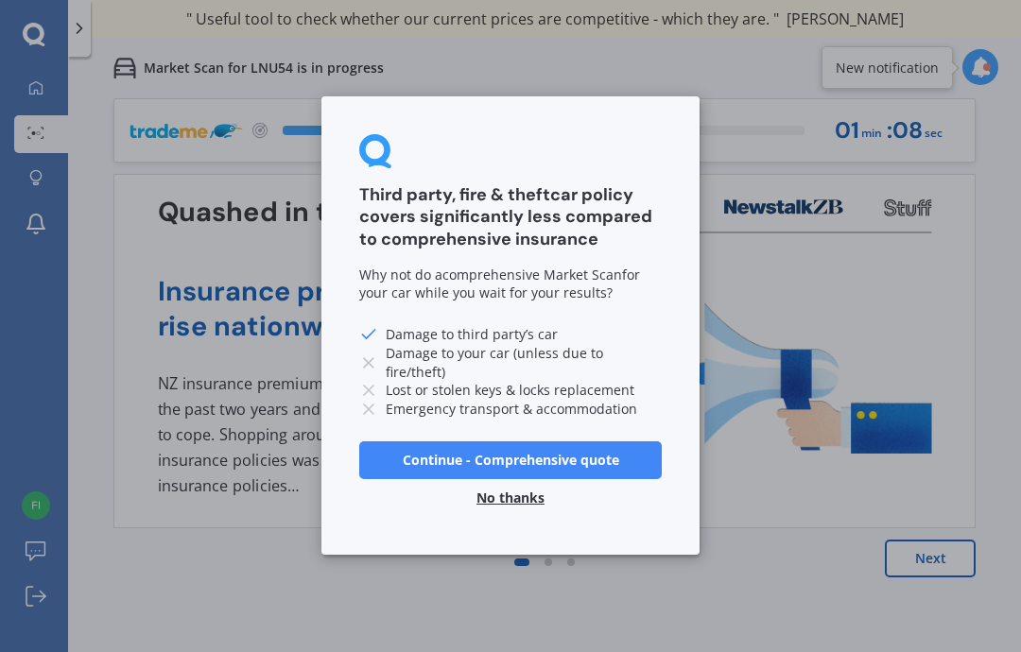
click at [508, 462] on button "Continue - Comprehensive quote" at bounding box center [510, 460] width 303 height 38
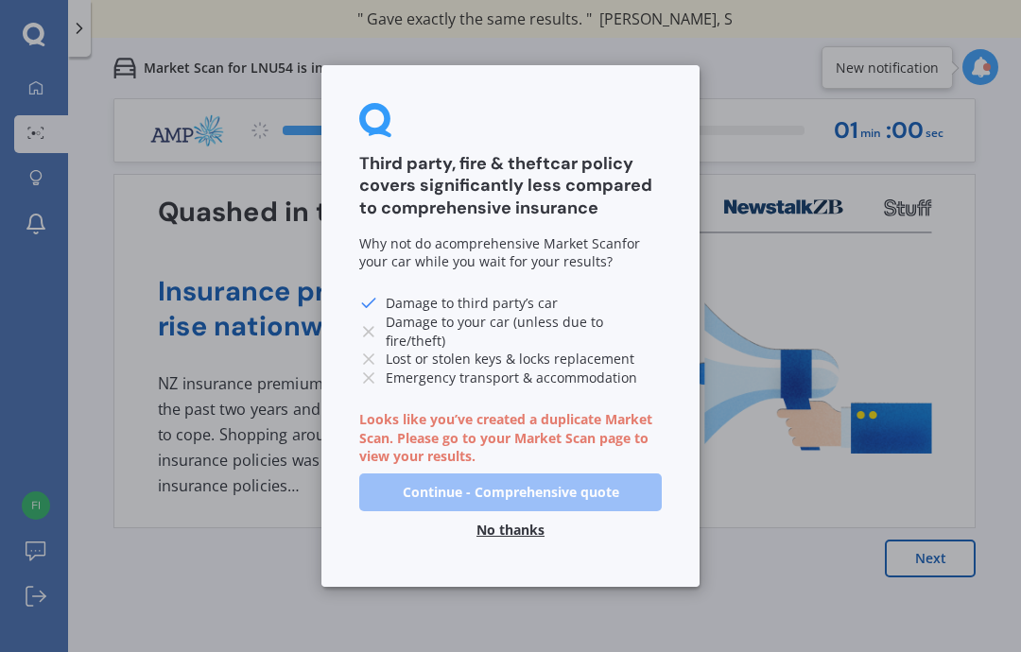
click at [518, 520] on button "No thanks" at bounding box center [510, 530] width 91 height 38
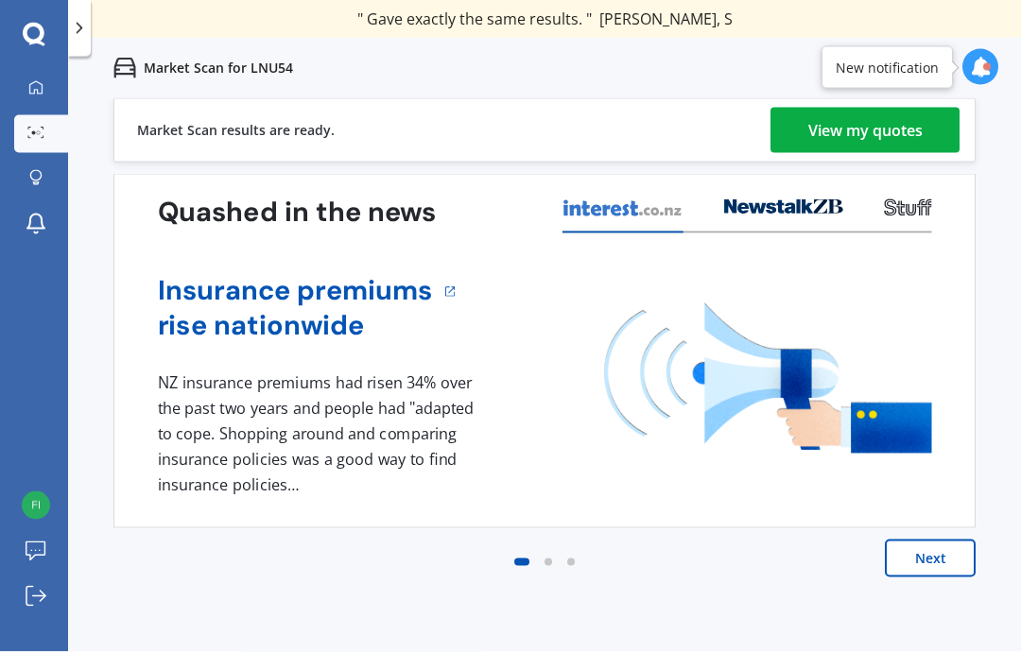
scroll to position [3, 0]
click at [892, 124] on div "View my quotes" at bounding box center [865, 130] width 114 height 45
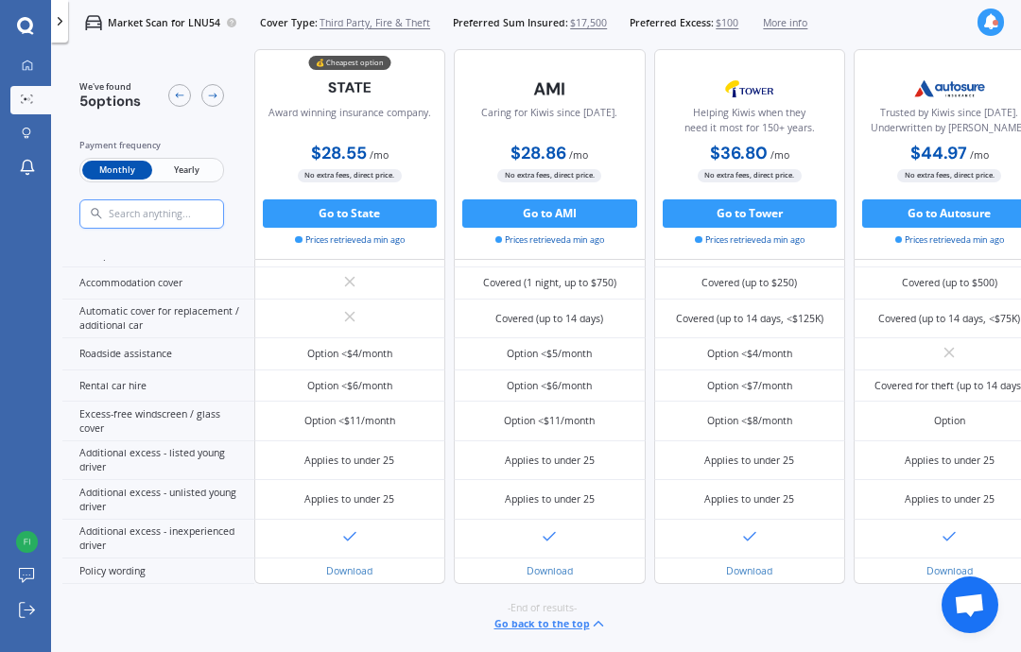
scroll to position [664, 0]
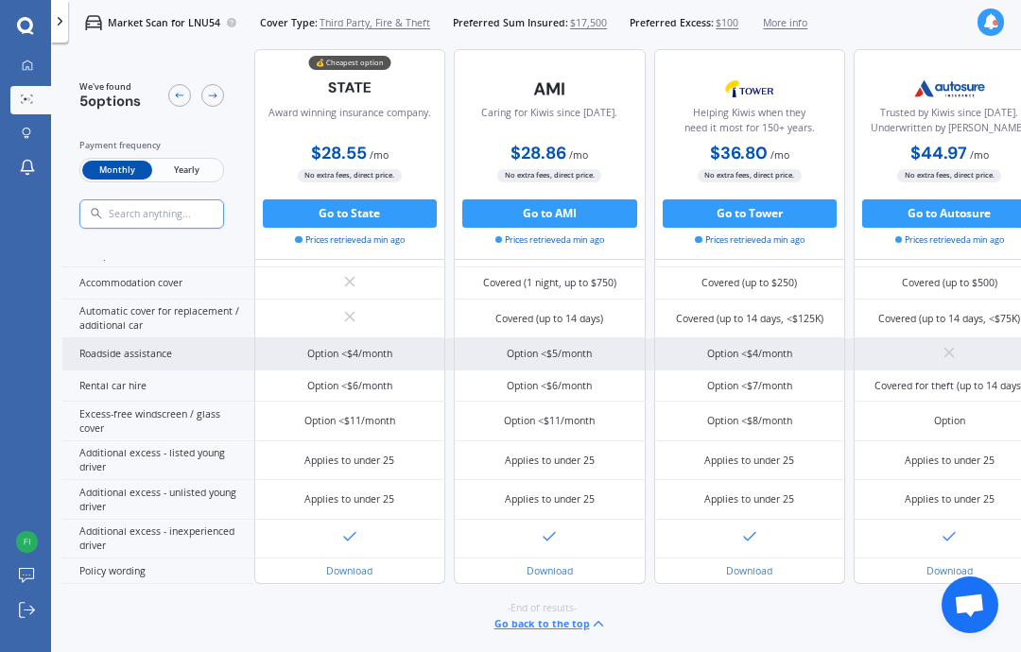
click at [342, 361] on div "Option <$4/month" at bounding box center [349, 354] width 85 height 14
click at [303, 371] on div "Option <$4/month" at bounding box center [350, 354] width 192 height 32
drag, startPoint x: 303, startPoint y: 383, endPoint x: 344, endPoint y: 381, distance: 41.6
click at [344, 371] on div "Option <$4/month" at bounding box center [350, 354] width 192 height 32
click at [364, 361] on div "Option <$4/month" at bounding box center [349, 354] width 85 height 14
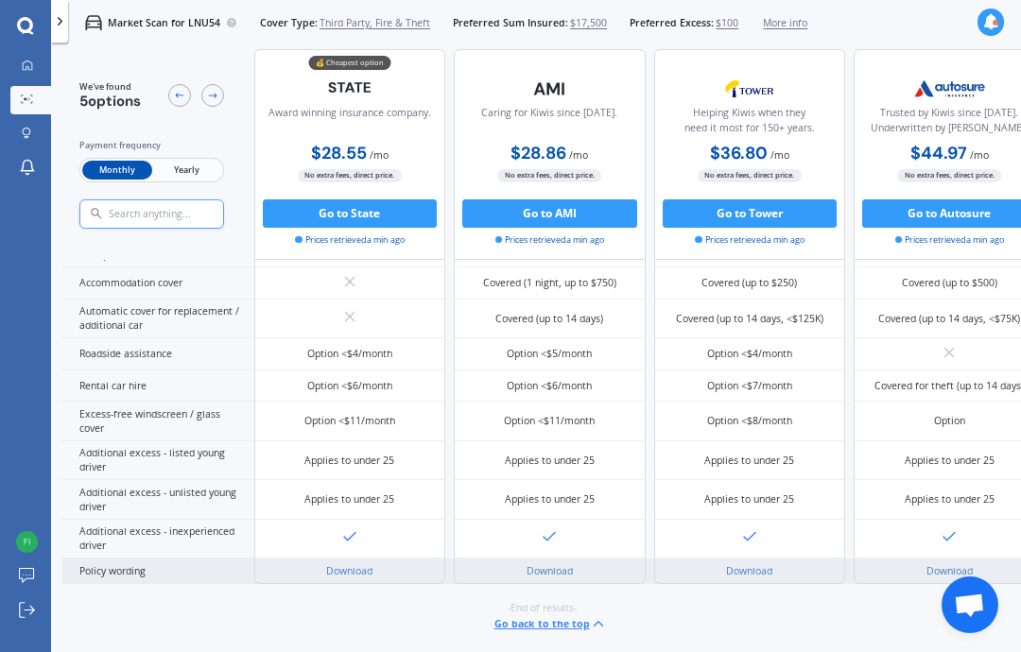
scroll to position [684, 0]
click at [329, 584] on div "Download" at bounding box center [350, 572] width 192 height 26
click at [337, 578] on link "Download" at bounding box center [349, 570] width 46 height 13
